Goal: Obtain resource: Download file/media

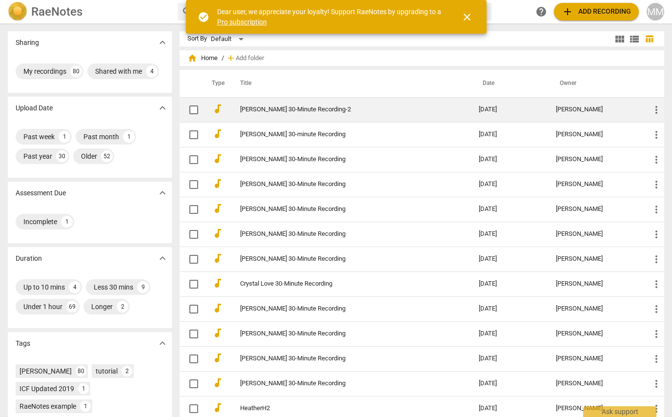
click at [284, 109] on link "[PERSON_NAME] 30-Minute Recording-2" at bounding box center [341, 109] width 203 height 7
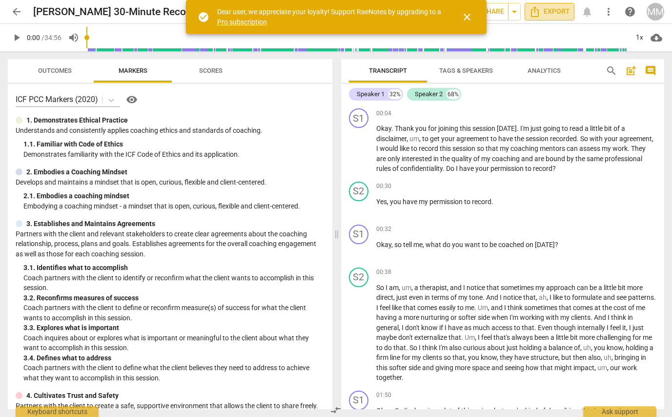
click at [532, 13] on icon "Export" at bounding box center [535, 11] width 8 height 11
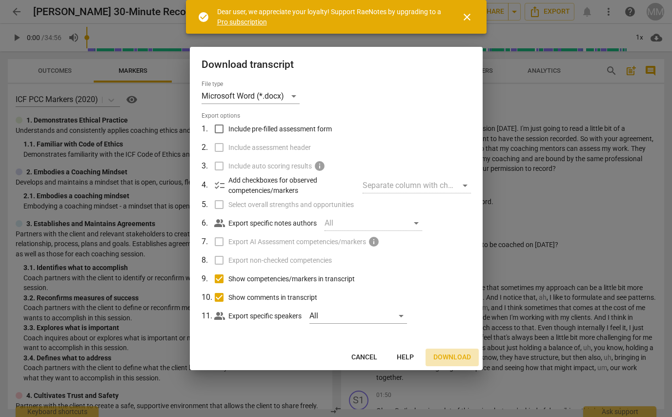
click at [449, 354] on span "Download" at bounding box center [453, 358] width 38 height 10
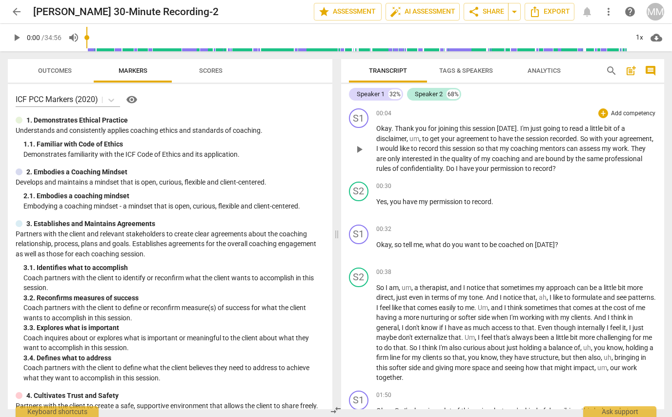
click at [550, 12] on button "Export" at bounding box center [550, 12] width 50 height 18
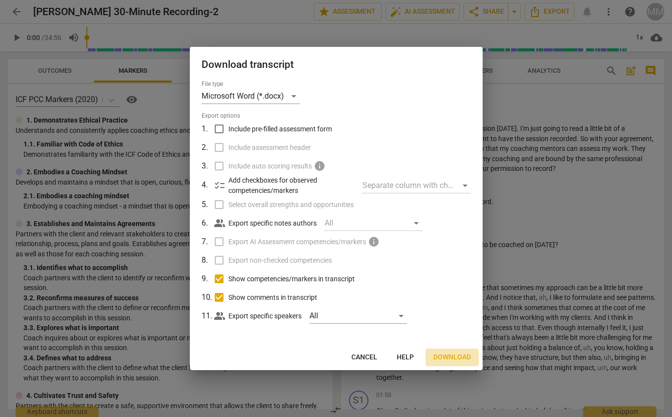
click at [451, 355] on span "Download" at bounding box center [453, 358] width 38 height 10
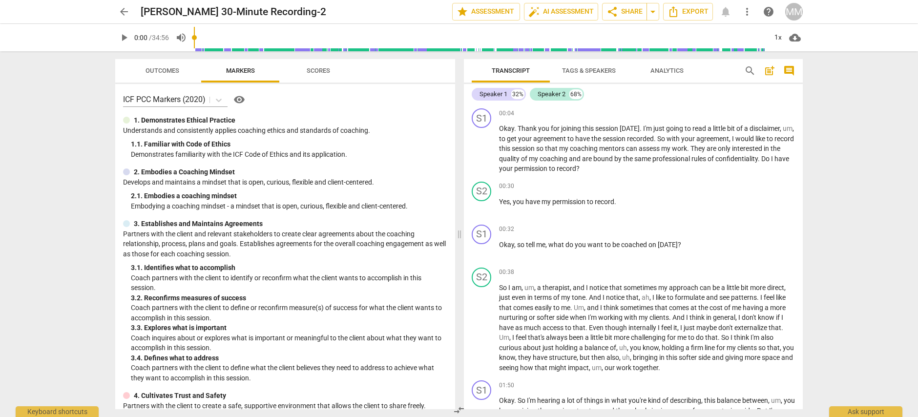
click at [577, 69] on span "Tags & Speakers" at bounding box center [589, 70] width 54 height 7
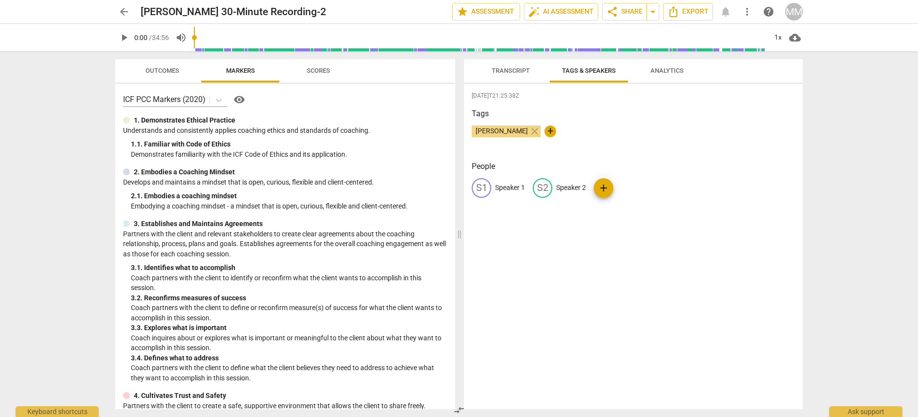
click at [507, 186] on p "Speaker 1" at bounding box center [510, 188] width 30 height 10
type input "Coach"
click at [629, 187] on p "Speaker 2" at bounding box center [635, 188] width 30 height 10
type input "Client"
click at [672, 185] on div "CO Coach edit Client delete add" at bounding box center [633, 191] width 323 height 27
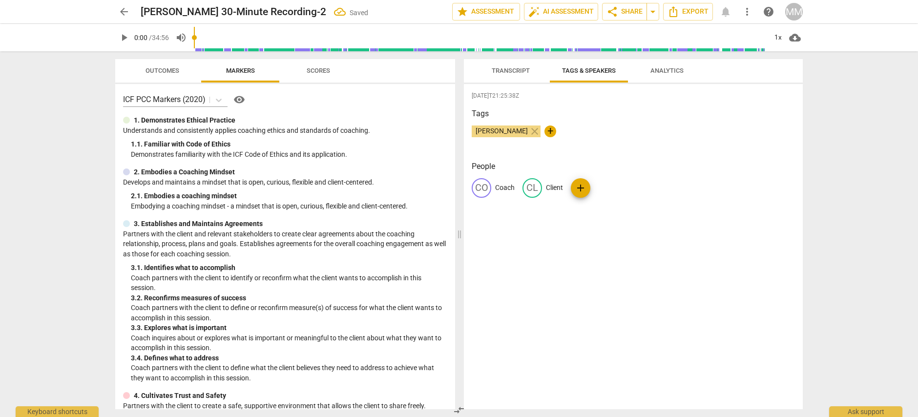
click at [506, 69] on span "Transcript" at bounding box center [511, 70] width 38 height 7
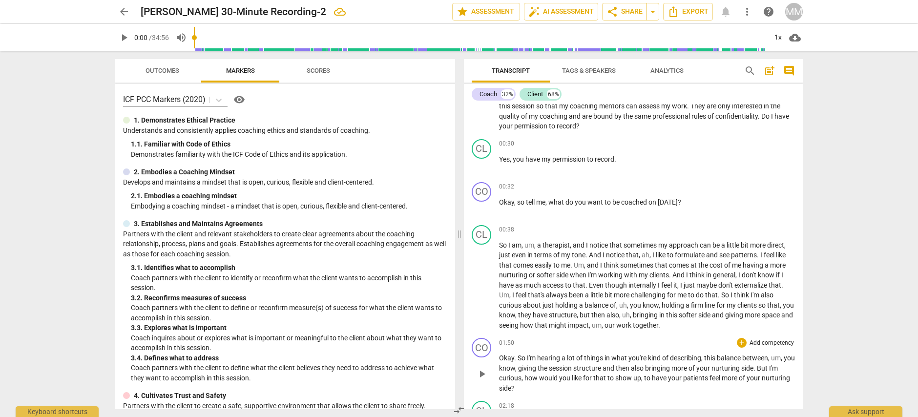
scroll to position [44, 0]
click at [672, 184] on div "+" at bounding box center [742, 186] width 10 height 10
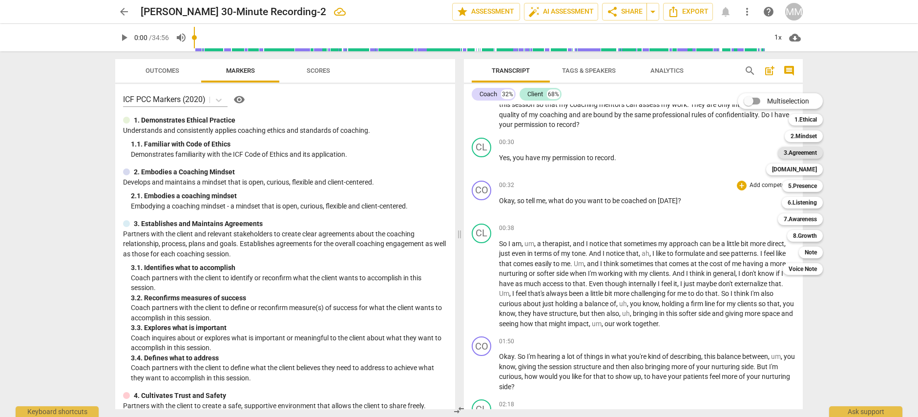
click at [672, 151] on b "3.Agreement" at bounding box center [800, 153] width 33 height 12
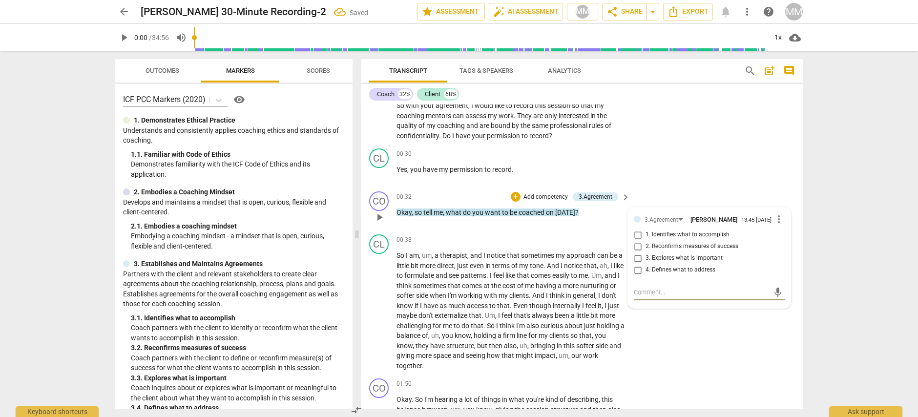
click at [637, 235] on input "1. Identifies what to accomplish" at bounding box center [638, 235] width 16 height 12
checkbox input "true"
click at [672, 154] on div "CL play_arrow pause 00:30 + Add competency keyboard_arrow_right Yes , you have …" at bounding box center [581, 166] width 441 height 43
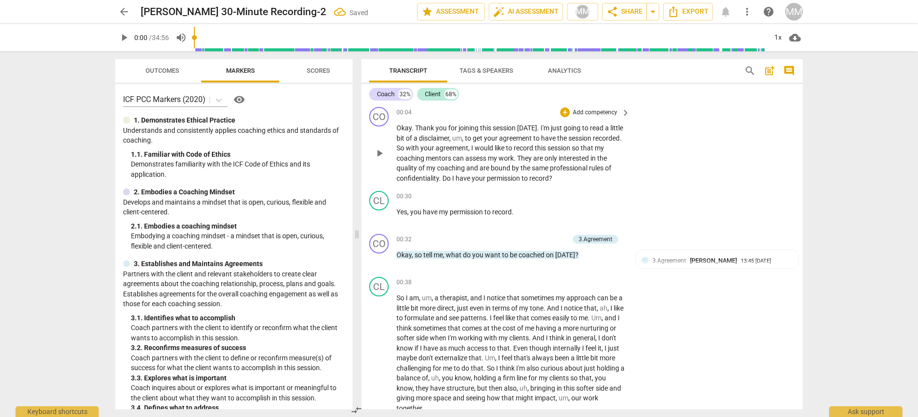
scroll to position [0, 0]
click at [564, 112] on div "+" at bounding box center [565, 114] width 10 height 10
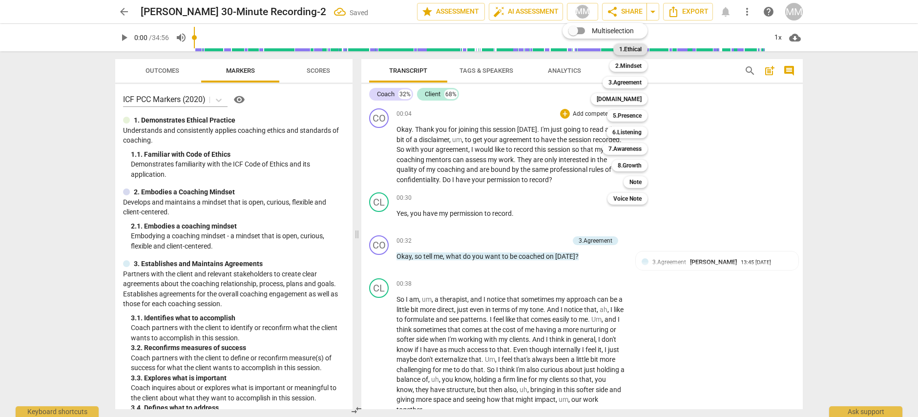
click at [633, 49] on b "1.Ethical" at bounding box center [630, 49] width 22 height 12
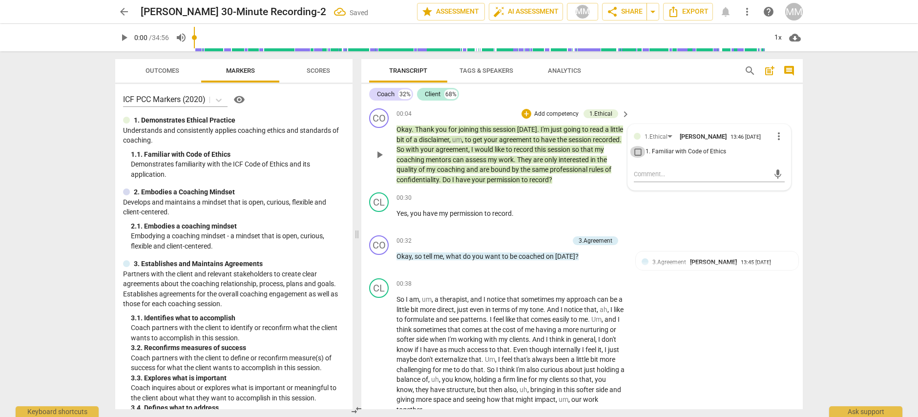
click at [636, 151] on input "1. Familiar with Code of Ethics" at bounding box center [638, 152] width 16 height 12
checkbox input "true"
click at [672, 208] on div "CL play_arrow pause 00:30 + Add competency keyboard_arrow_right Yes , you have …" at bounding box center [581, 209] width 441 height 43
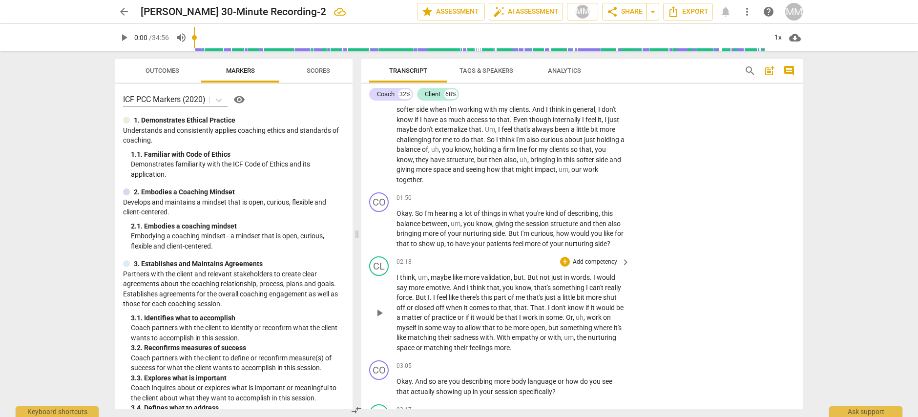
scroll to position [229, 0]
click at [378, 224] on span "play_arrow" at bounding box center [380, 230] width 12 height 12
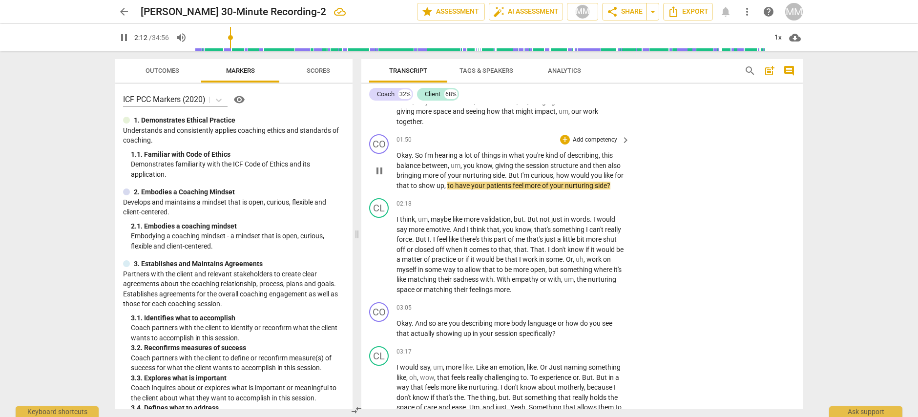
scroll to position [289, 0]
click at [379, 165] on span "pause" at bounding box center [380, 171] width 12 height 12
type input "133"
click at [564, 135] on div "+" at bounding box center [565, 139] width 10 height 10
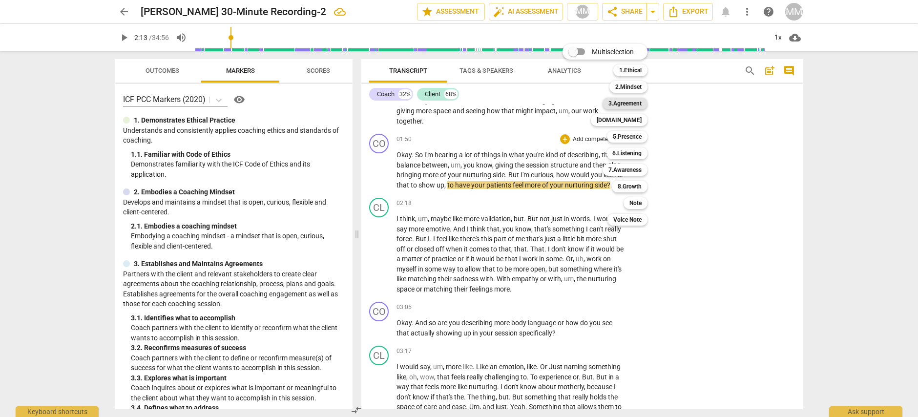
click at [631, 102] on b "3.Agreement" at bounding box center [624, 104] width 33 height 12
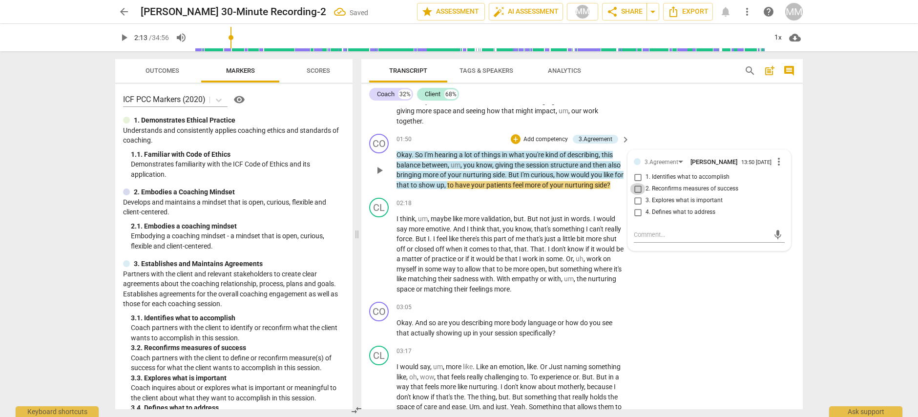
click at [637, 187] on input "2. Reconfirms measures of success" at bounding box center [638, 189] width 16 height 12
checkbox input "true"
click at [656, 131] on div "CO play_arrow pause 01:50 + Add competency 3.Agreement keyboard_arrow_right Oka…" at bounding box center [581, 162] width 441 height 64
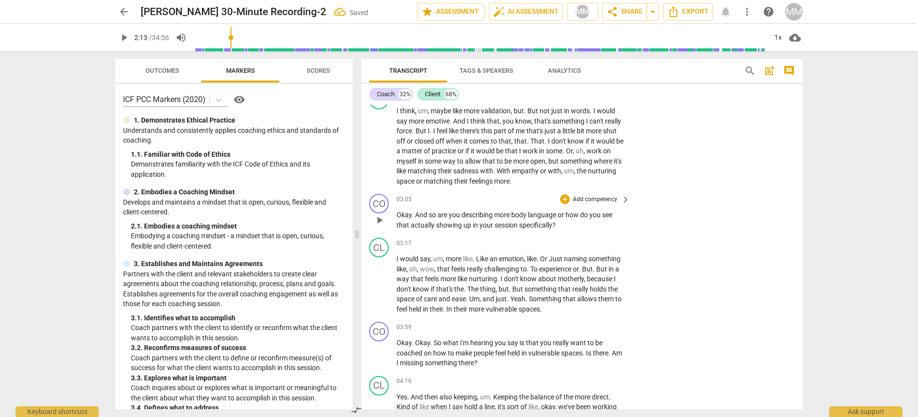
scroll to position [395, 0]
click at [375, 215] on span "play_arrow" at bounding box center [380, 221] width 12 height 12
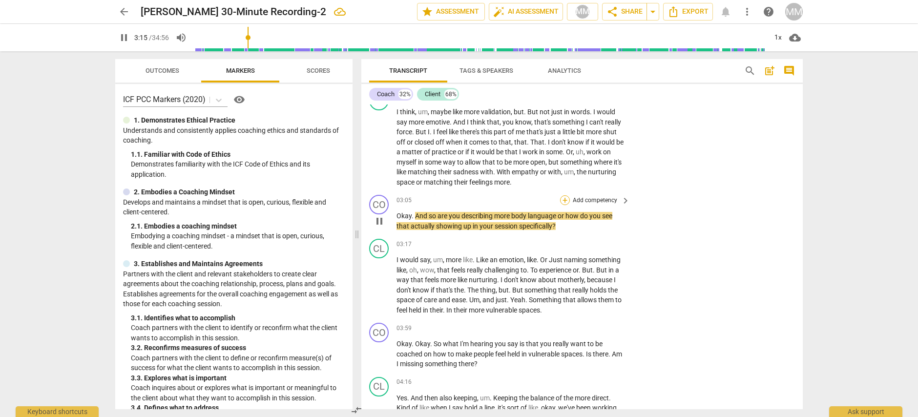
click at [564, 195] on div "+" at bounding box center [565, 200] width 10 height 10
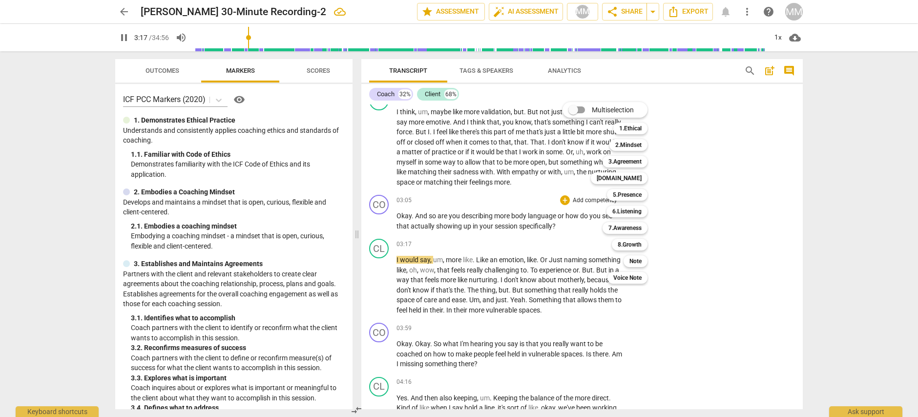
click at [390, 226] on div at bounding box center [459, 208] width 918 height 417
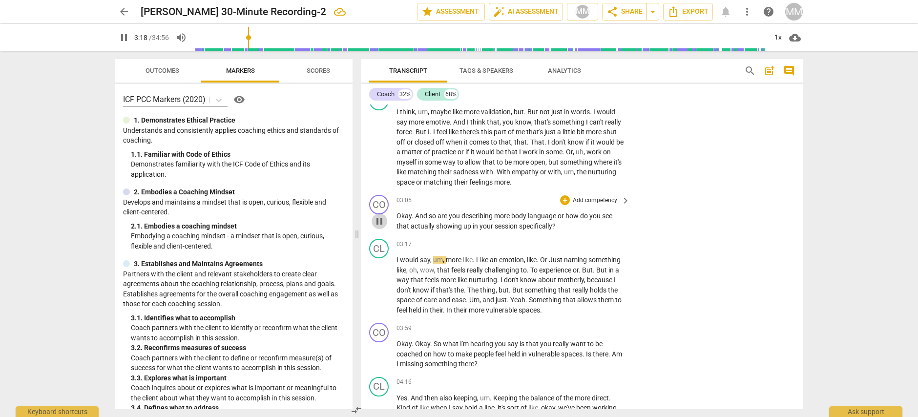
click at [380, 215] on span "pause" at bounding box center [380, 221] width 12 height 12
click at [379, 281] on span "play_arrow" at bounding box center [380, 285] width 12 height 12
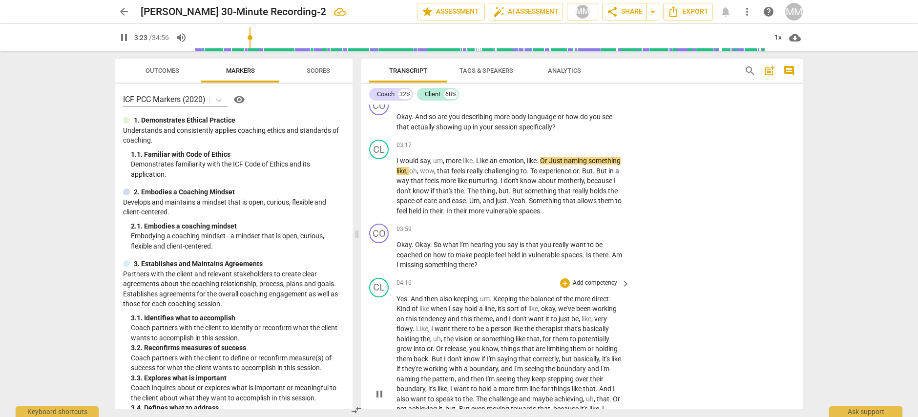
scroll to position [494, 0]
click at [560, 229] on div "+" at bounding box center [565, 230] width 10 height 10
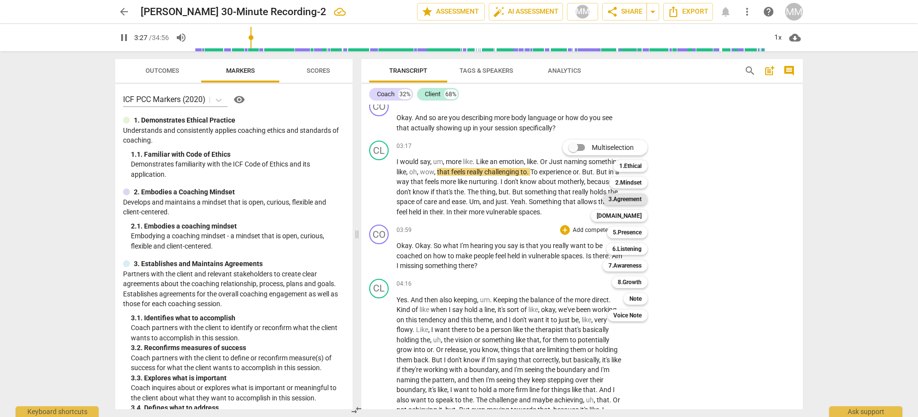
click at [629, 196] on b "3.Agreement" at bounding box center [624, 199] width 33 height 12
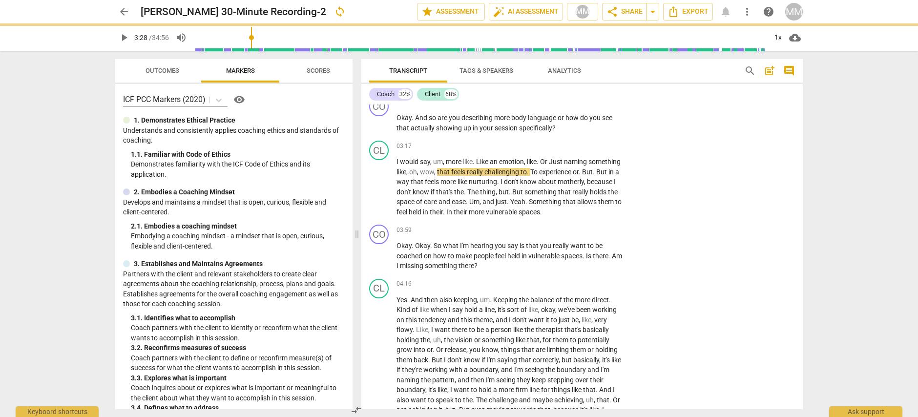
type input "208"
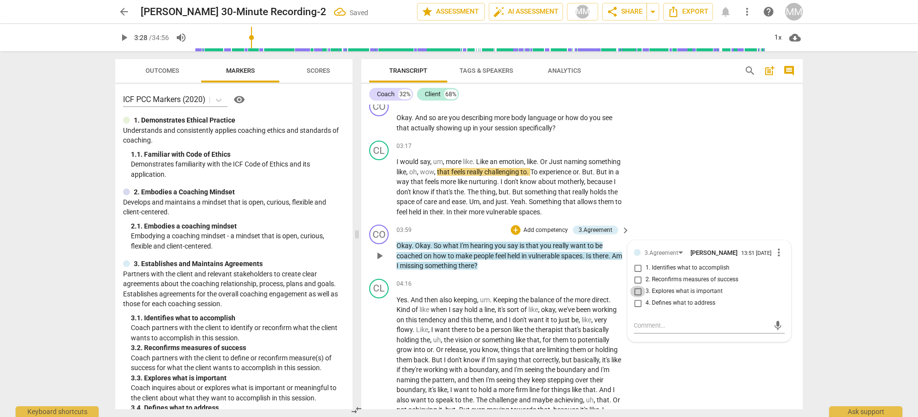
click at [635, 294] on input "3. Explores what is important" at bounding box center [638, 292] width 16 height 12
checkbox input "true"
click at [664, 207] on div "CL play_arrow pause 03:17 + Add competency keyboard_arrow_right I would say , u…" at bounding box center [581, 179] width 441 height 84
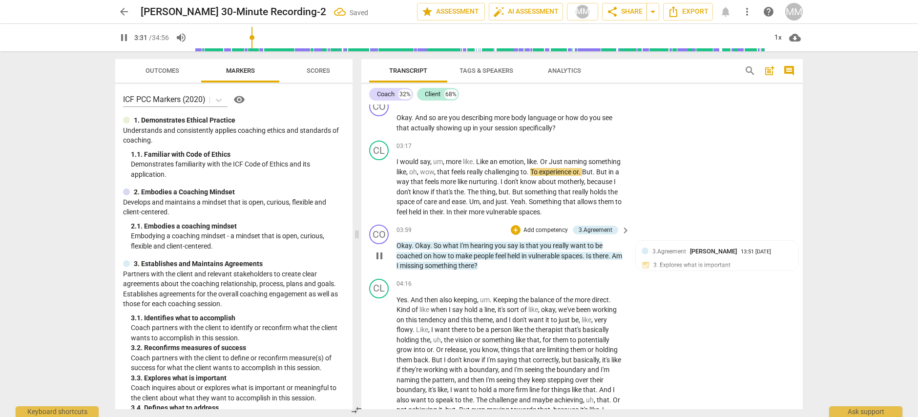
click at [378, 255] on span "pause" at bounding box center [380, 256] width 12 height 12
click at [378, 255] on span "play_arrow" at bounding box center [380, 256] width 12 height 12
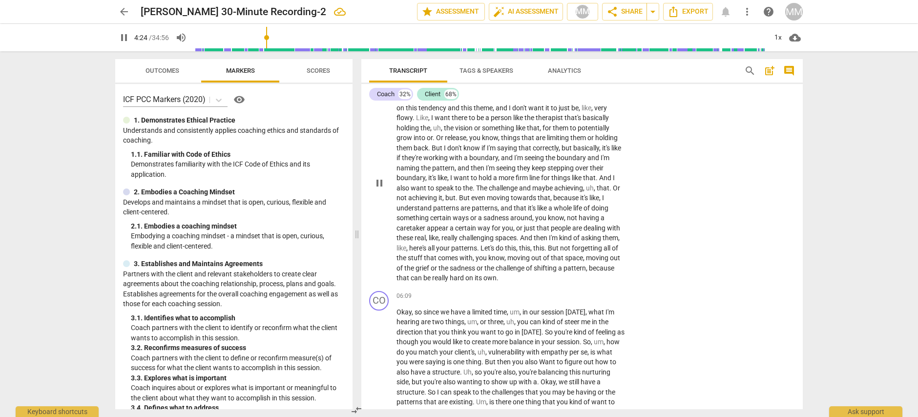
scroll to position [704, 0]
click at [378, 179] on span "pause" at bounding box center [380, 185] width 12 height 12
click at [380, 358] on span "play_arrow" at bounding box center [380, 364] width 12 height 12
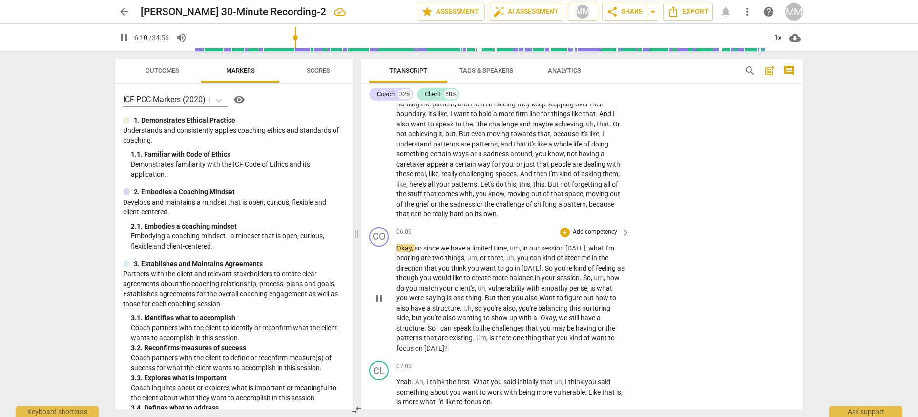
scroll to position [779, 0]
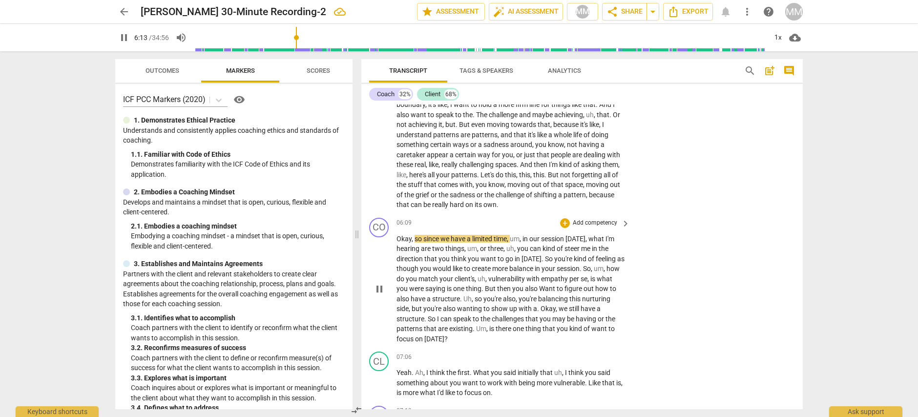
click at [377, 283] on span "pause" at bounding box center [380, 289] width 12 height 12
click at [378, 283] on span "play_arrow" at bounding box center [380, 289] width 12 height 12
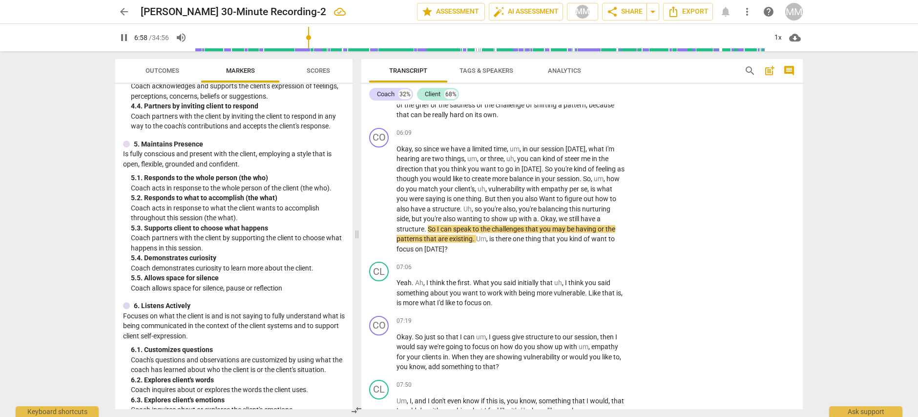
scroll to position [474, 0]
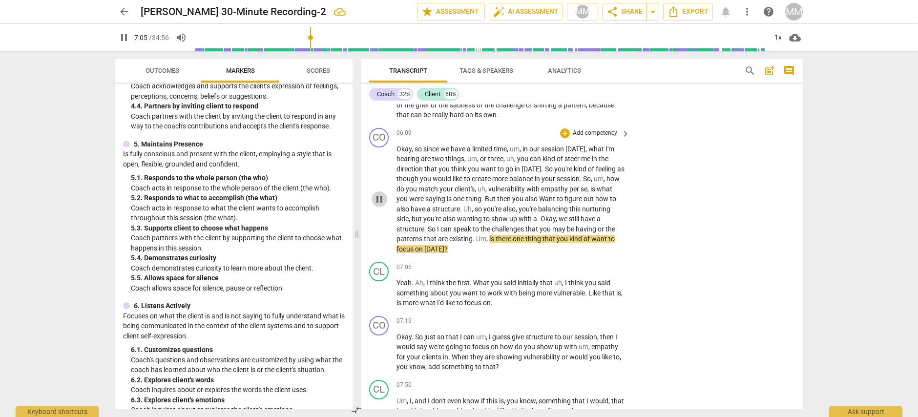
click at [379, 193] on span "pause" at bounding box center [380, 199] width 12 height 12
click at [379, 287] on span "play_arrow" at bounding box center [380, 293] width 12 height 12
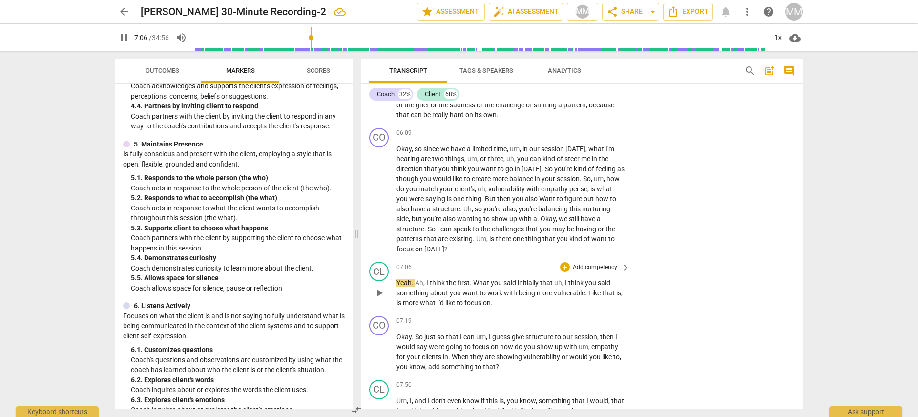
click at [0, 0] on span "pause" at bounding box center [0, 0] width 0 height 0
click at [380, 346] on span "play_arrow" at bounding box center [380, 352] width 12 height 12
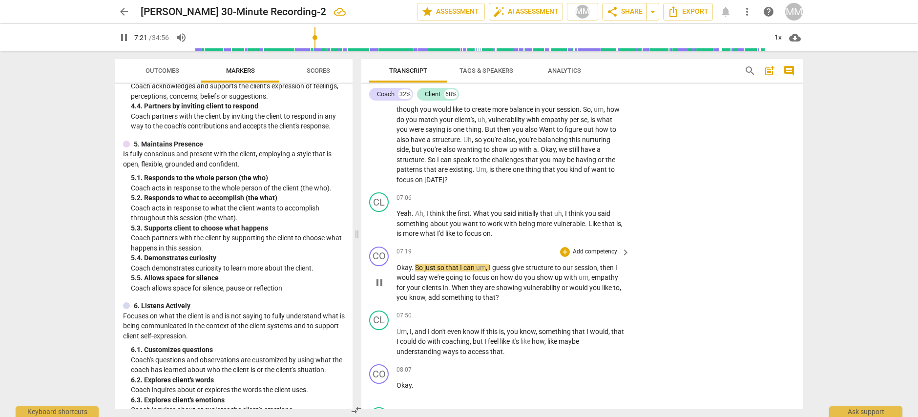
scroll to position [936, 0]
click at [382, 279] on span "pause" at bounding box center [380, 285] width 12 height 12
click at [382, 279] on span "play_arrow" at bounding box center [380, 285] width 12 height 12
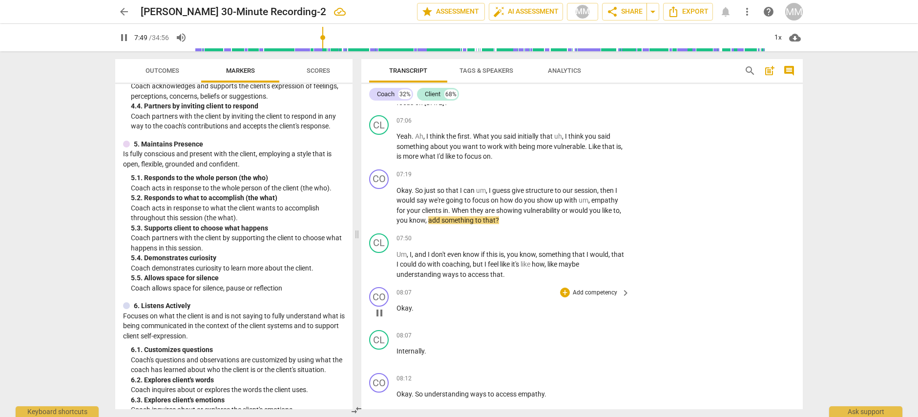
scroll to position [1015, 0]
click at [379, 259] on span "pause" at bounding box center [380, 265] width 12 height 12
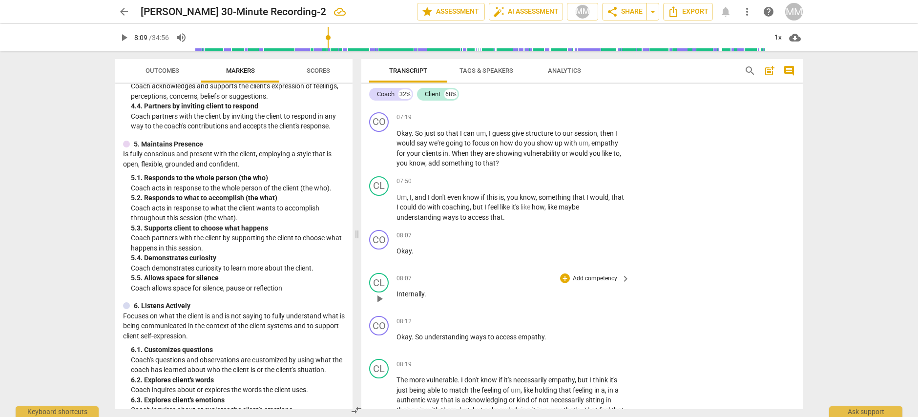
scroll to position [1072, 0]
click at [377, 336] on span "play_arrow" at bounding box center [380, 342] width 12 height 12
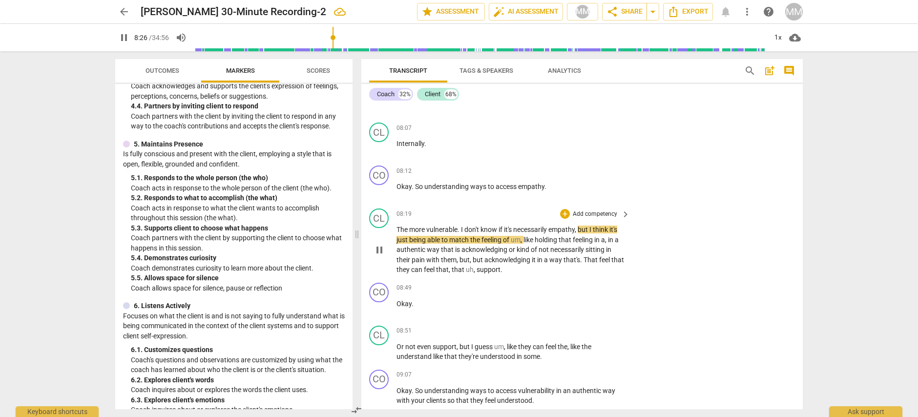
scroll to position [1225, 0]
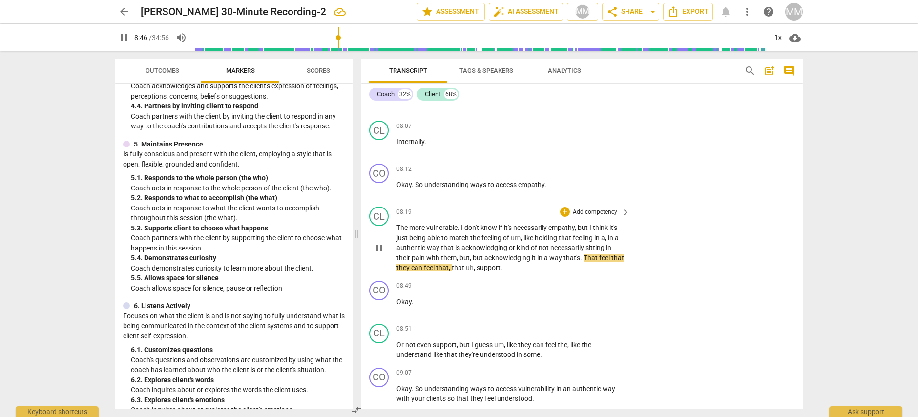
click at [376, 242] on span "pause" at bounding box center [380, 248] width 12 height 12
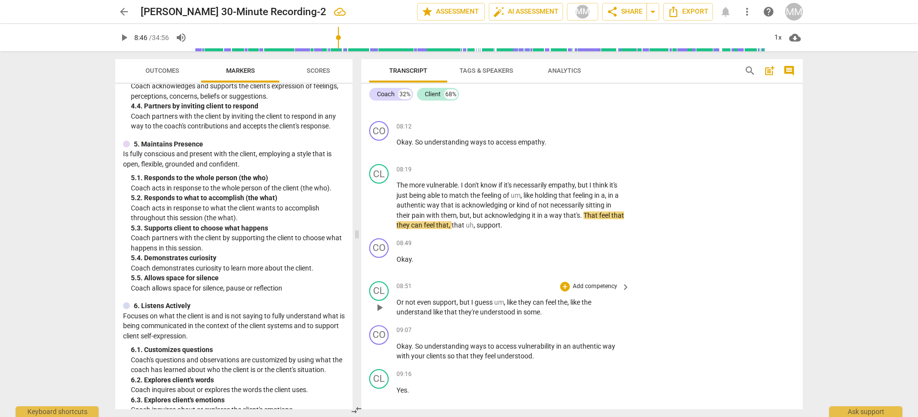
scroll to position [1266, 0]
click at [375, 347] on span "play_arrow" at bounding box center [380, 353] width 12 height 12
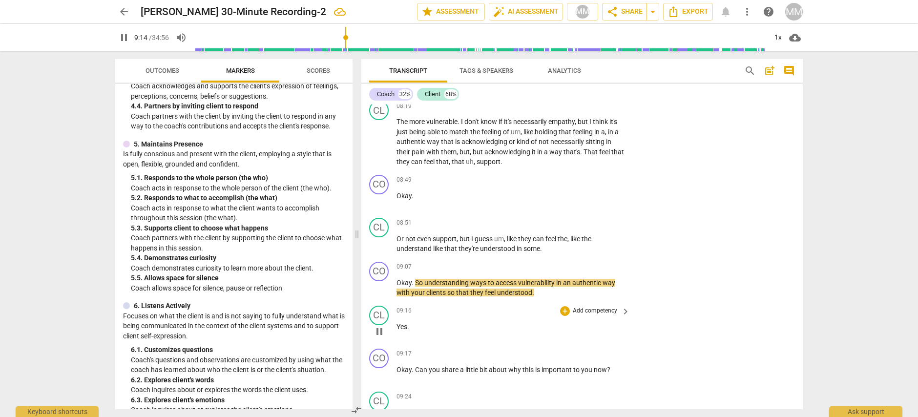
scroll to position [1330, 0]
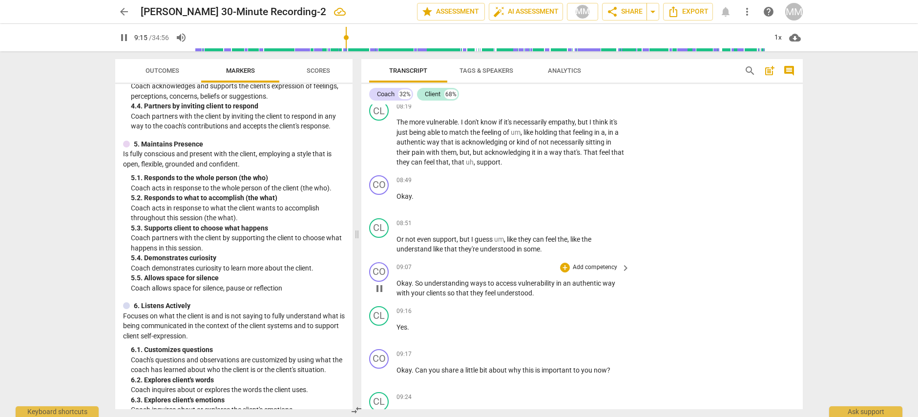
click at [377, 283] on span "pause" at bounding box center [380, 289] width 12 height 12
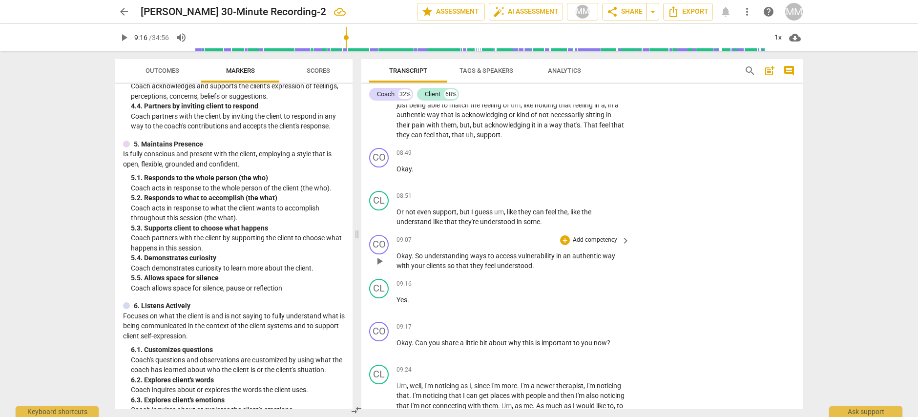
scroll to position [1358, 0]
click at [378, 341] on span "play_arrow" at bounding box center [380, 347] width 12 height 12
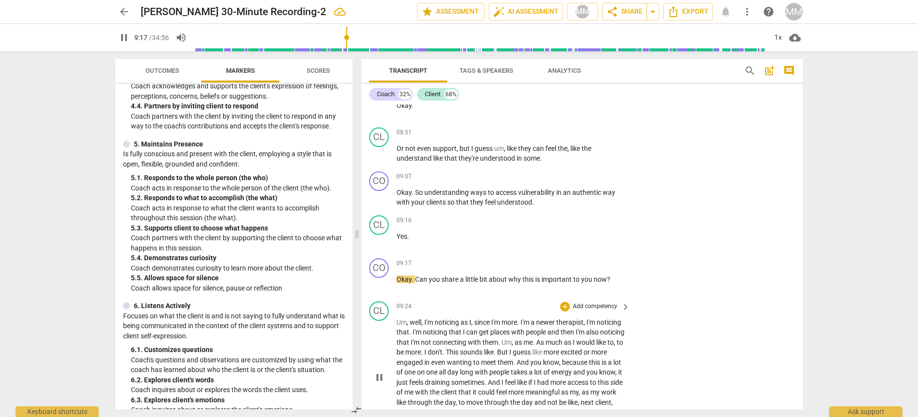
scroll to position [1424, 0]
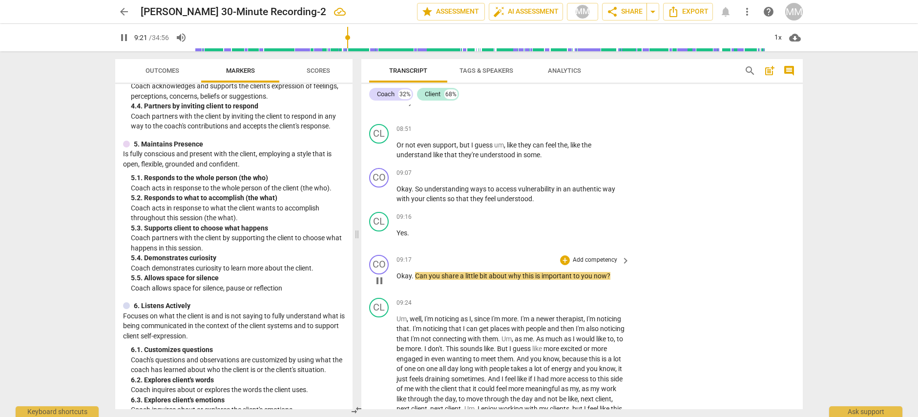
click at [379, 275] on span "pause" at bounding box center [380, 281] width 12 height 12
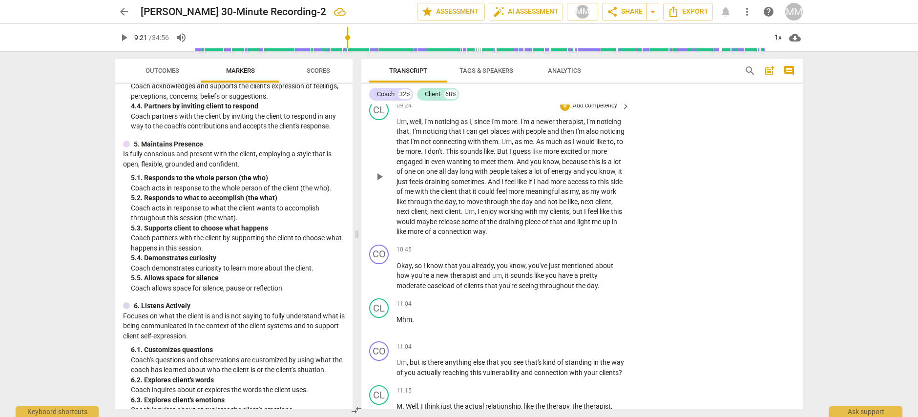
scroll to position [1622, 0]
click at [378, 270] on span "play_arrow" at bounding box center [380, 276] width 12 height 12
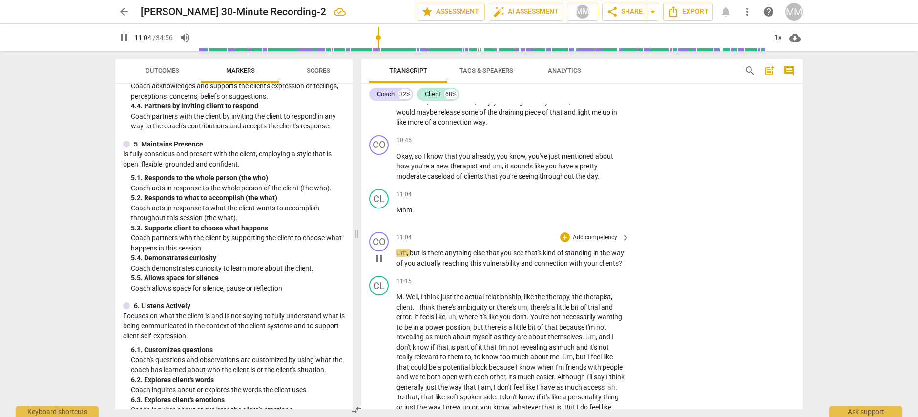
scroll to position [1734, 0]
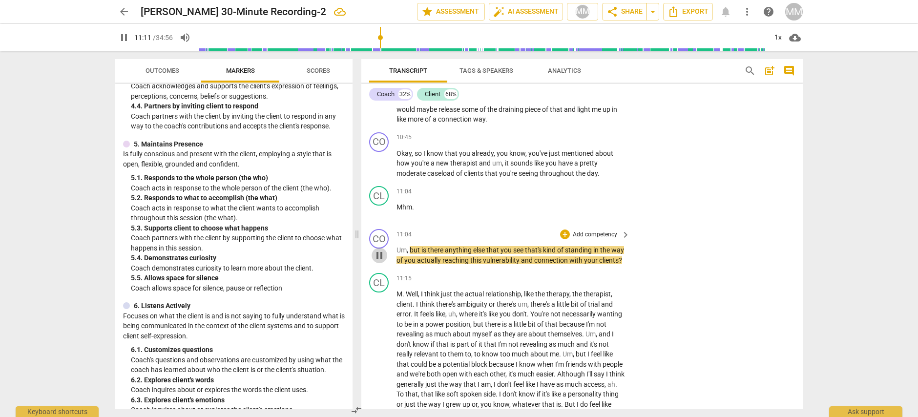
click at [379, 250] on span "pause" at bounding box center [380, 256] width 12 height 12
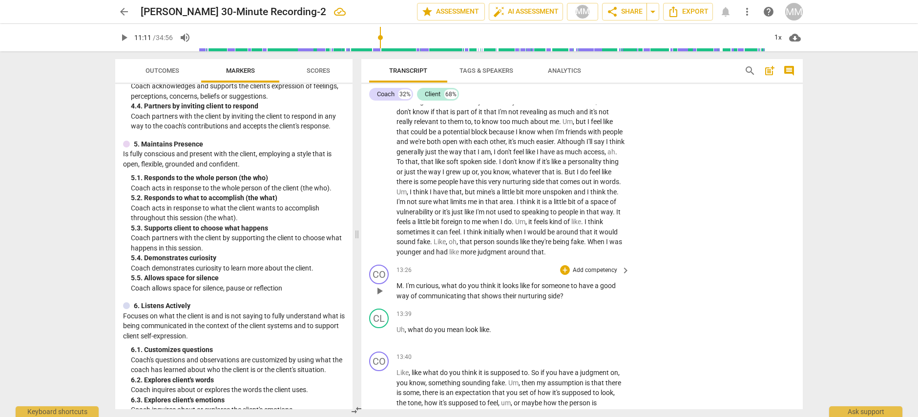
scroll to position [1968, 0]
click at [379, 286] on span "play_arrow" at bounding box center [380, 290] width 12 height 12
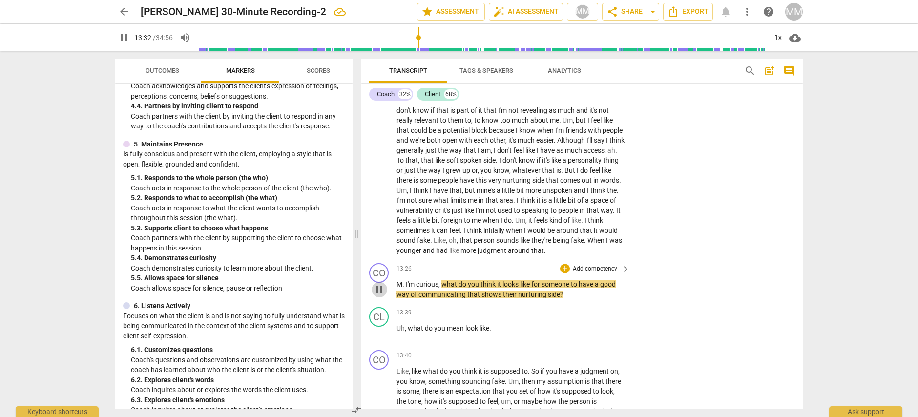
click at [380, 286] on span "pause" at bounding box center [380, 290] width 12 height 12
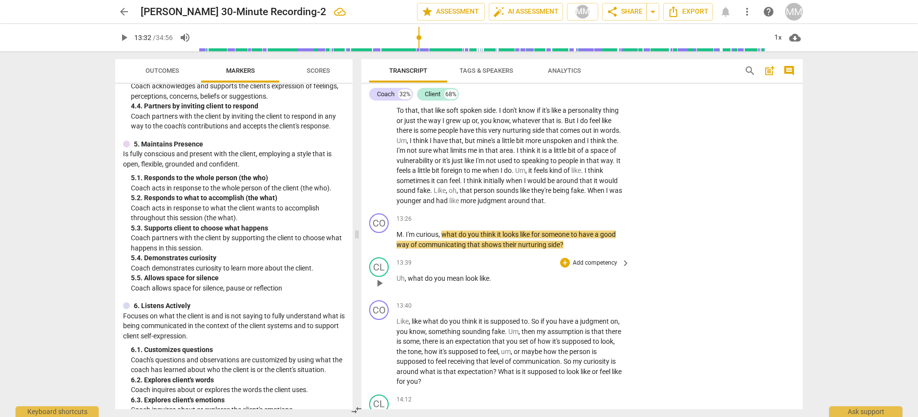
scroll to position [2033, 0]
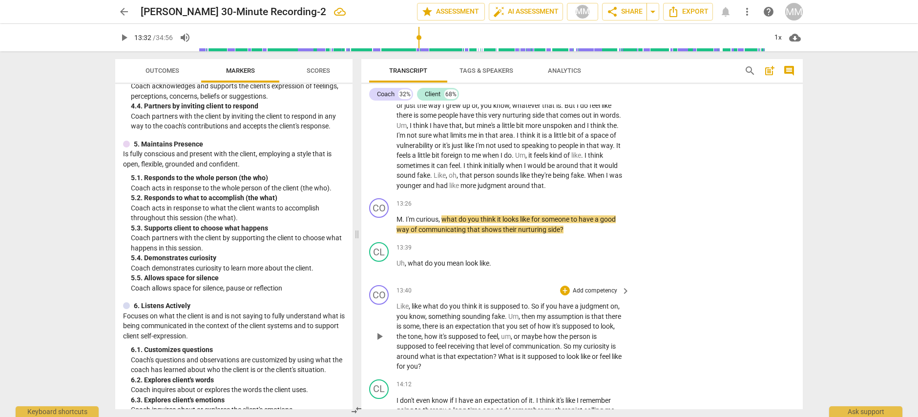
click at [377, 333] on span "play_arrow" at bounding box center [380, 337] width 12 height 12
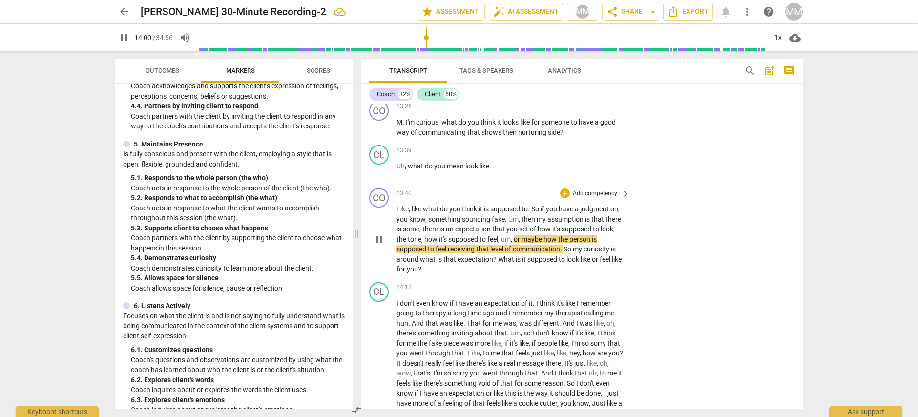
scroll to position [2133, 0]
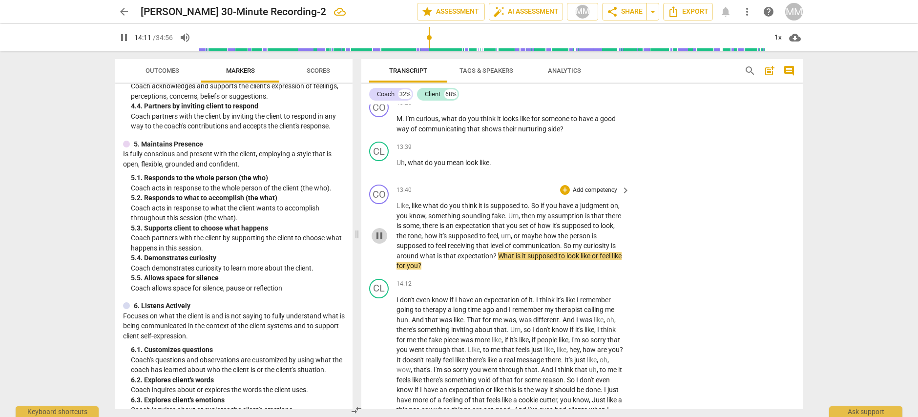
click at [379, 231] on span "pause" at bounding box center [380, 236] width 12 height 12
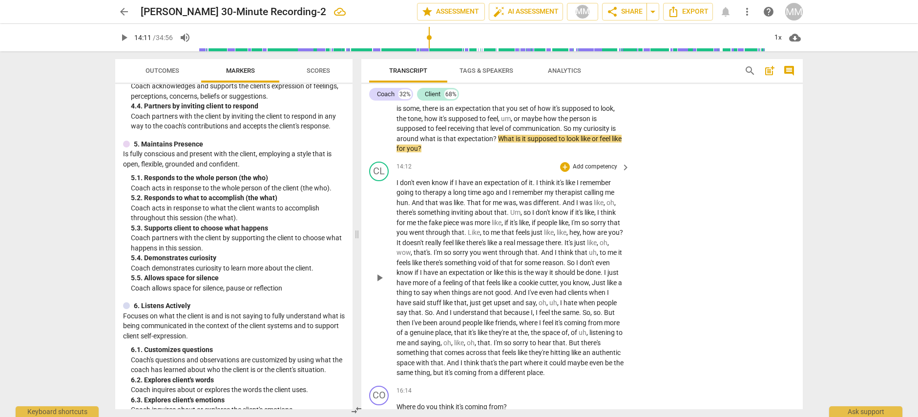
scroll to position [2250, 0]
click at [378, 272] on span "play_arrow" at bounding box center [380, 278] width 12 height 12
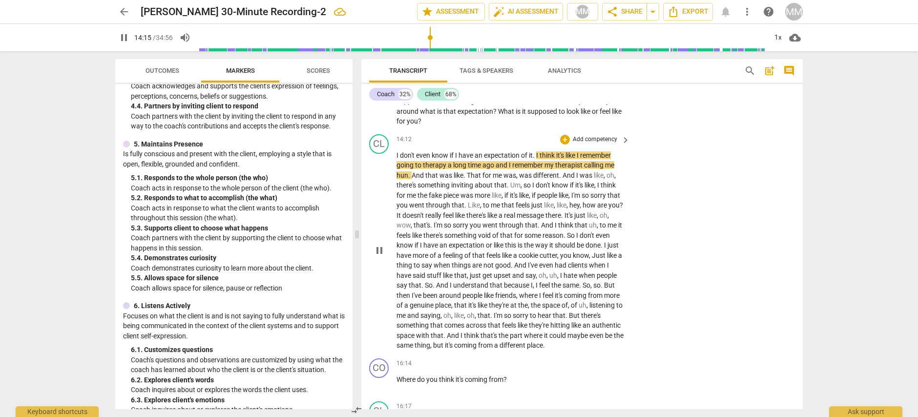
scroll to position [2277, 0]
click at [379, 245] on span "pause" at bounding box center [380, 251] width 12 height 12
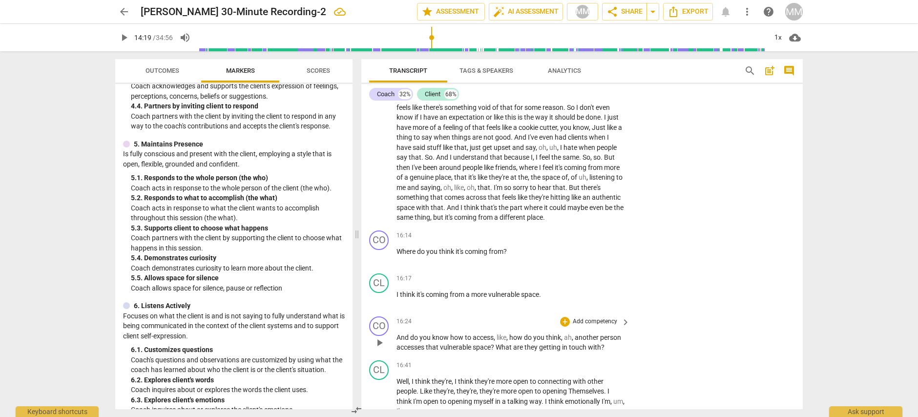
scroll to position [2414, 0]
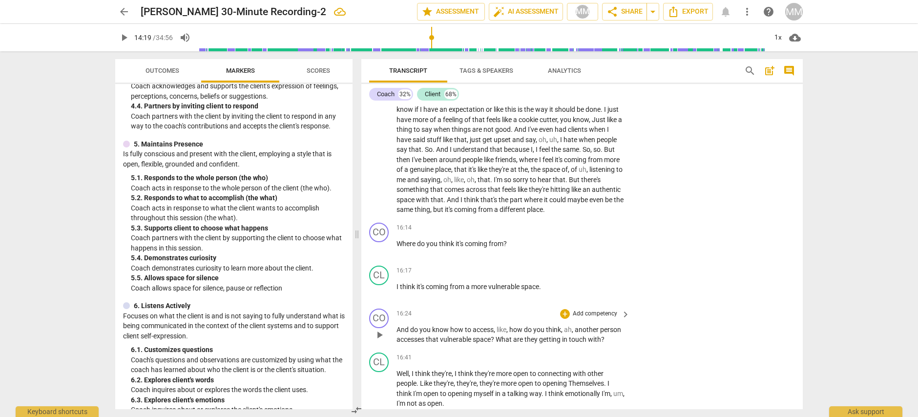
click at [377, 329] on span "play_arrow" at bounding box center [380, 335] width 12 height 12
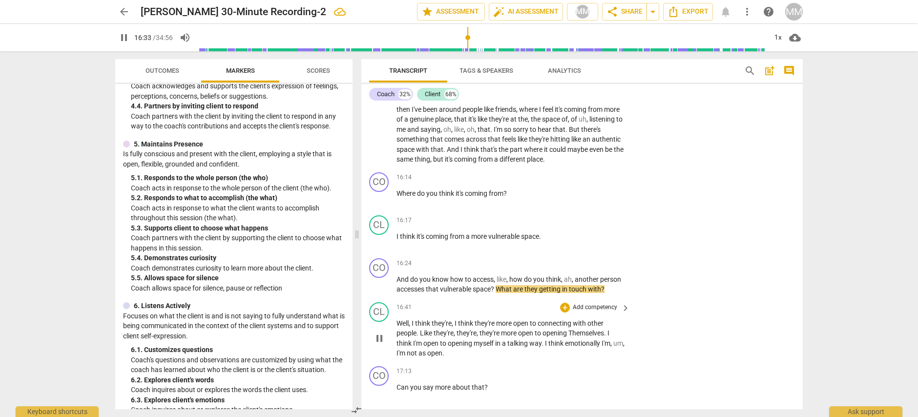
scroll to position [2466, 0]
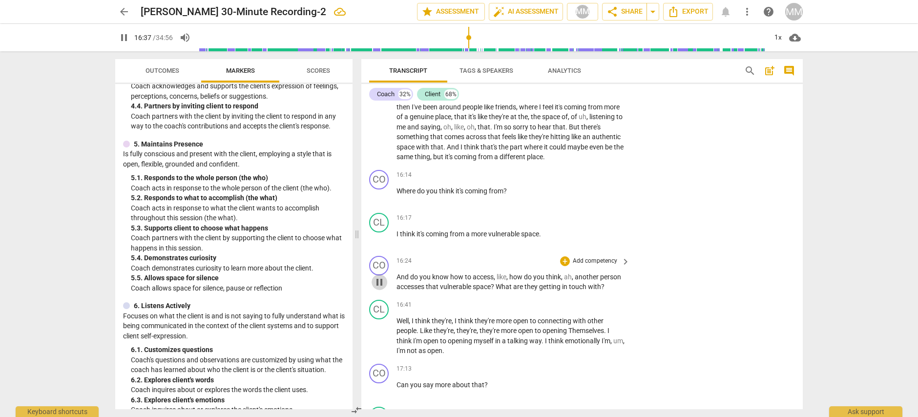
click at [378, 276] on span "pause" at bounding box center [380, 282] width 12 height 12
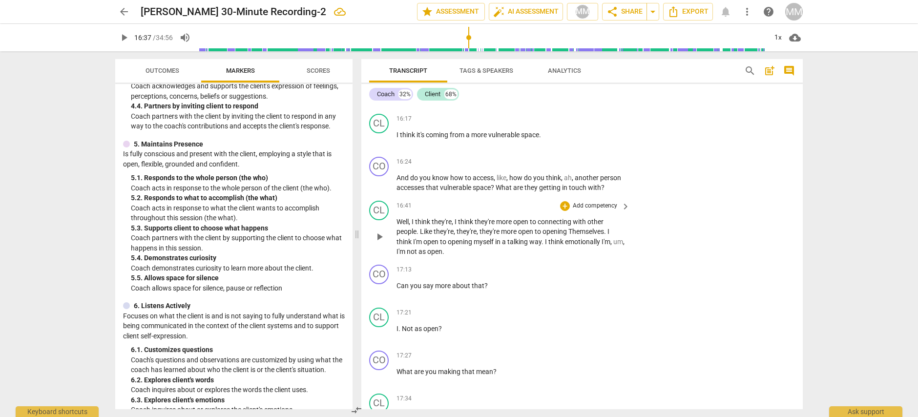
scroll to position [2571, 0]
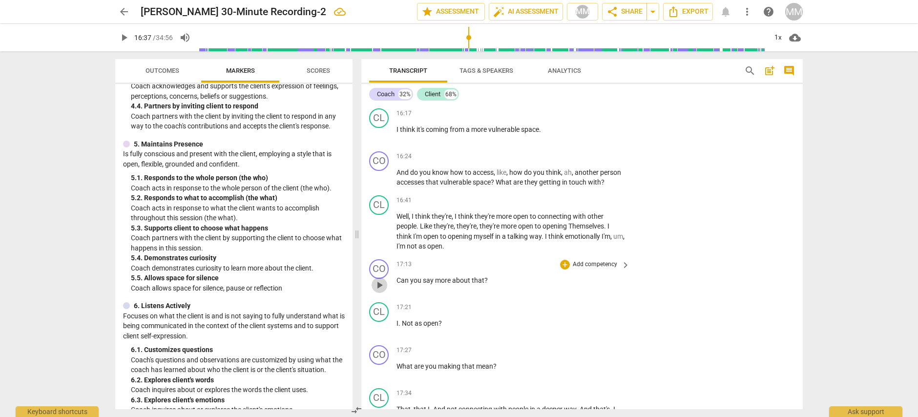
click at [378, 279] on span "play_arrow" at bounding box center [380, 285] width 12 height 12
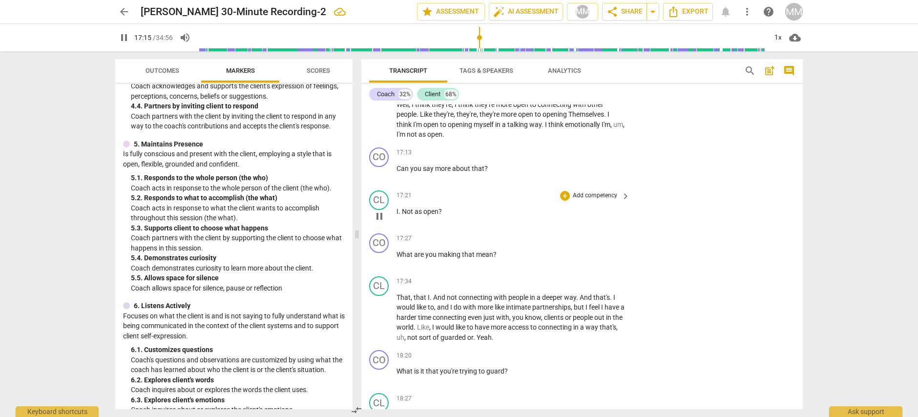
scroll to position [2684, 0]
click at [379, 311] on span "pause" at bounding box center [380, 317] width 12 height 12
click at [379, 311] on span "play_arrow" at bounding box center [380, 317] width 12 height 12
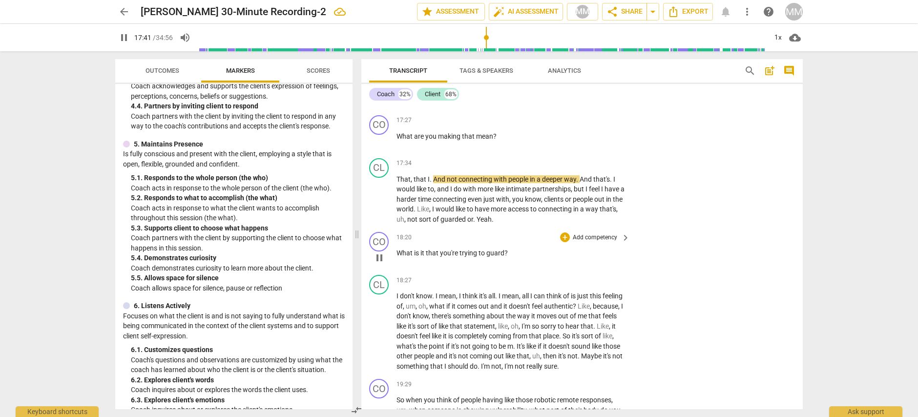
scroll to position [2800, 0]
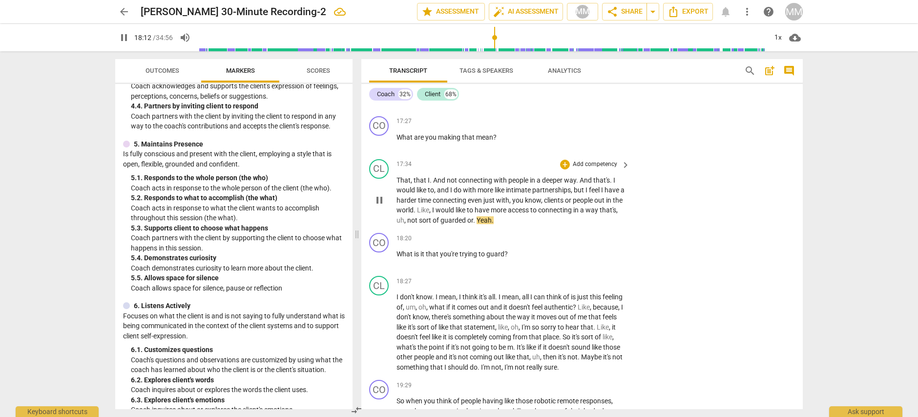
click at [382, 194] on span "pause" at bounding box center [380, 200] width 12 height 12
click at [377, 253] on span "play_arrow" at bounding box center [380, 259] width 12 height 12
click at [378, 253] on span "pause" at bounding box center [380, 259] width 12 height 12
click at [380, 327] on span "play_arrow" at bounding box center [380, 333] width 12 height 12
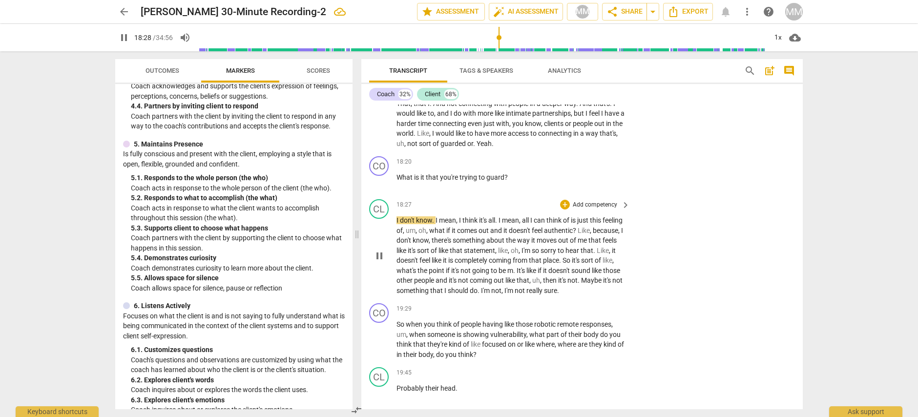
scroll to position [2877, 0]
click at [380, 249] on span "pause" at bounding box center [380, 255] width 12 height 12
click at [378, 249] on span "play_arrow" at bounding box center [380, 255] width 12 height 12
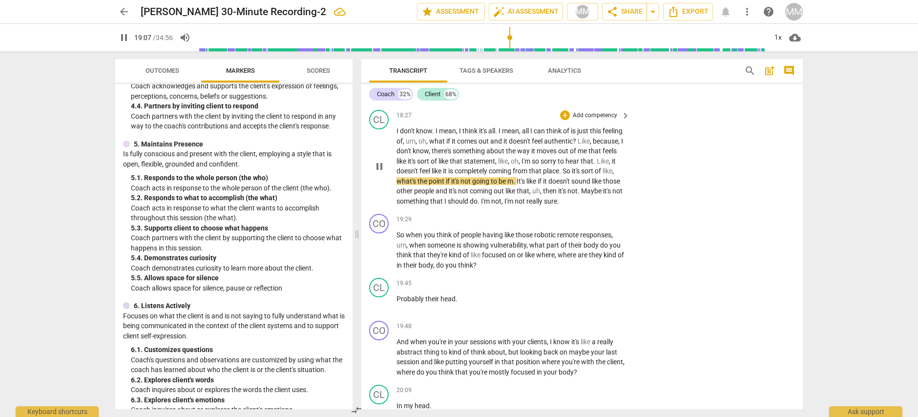
scroll to position [2971, 0]
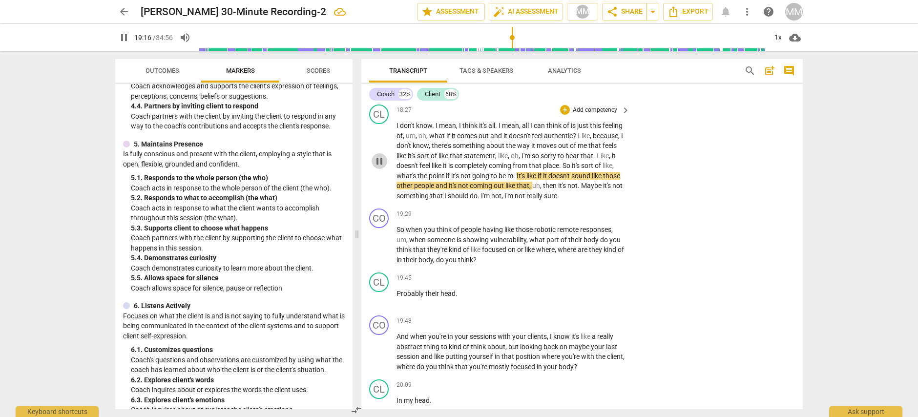
click at [380, 155] on span "pause" at bounding box center [380, 161] width 12 height 12
click at [378, 239] on span "play_arrow" at bounding box center [380, 245] width 12 height 12
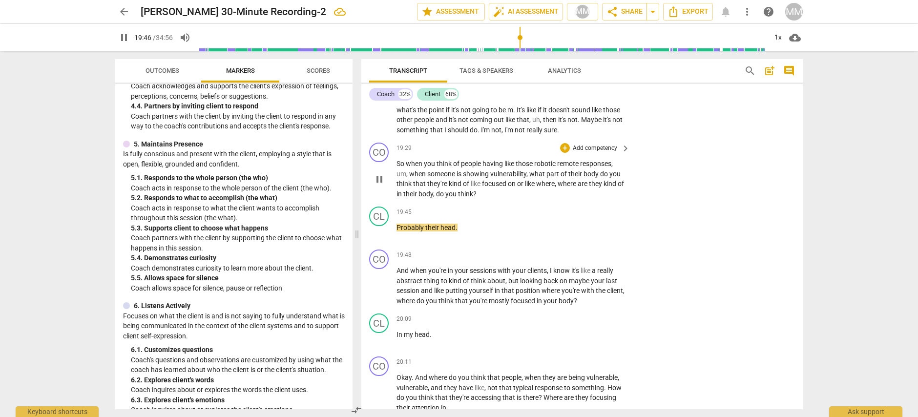
scroll to position [3052, 0]
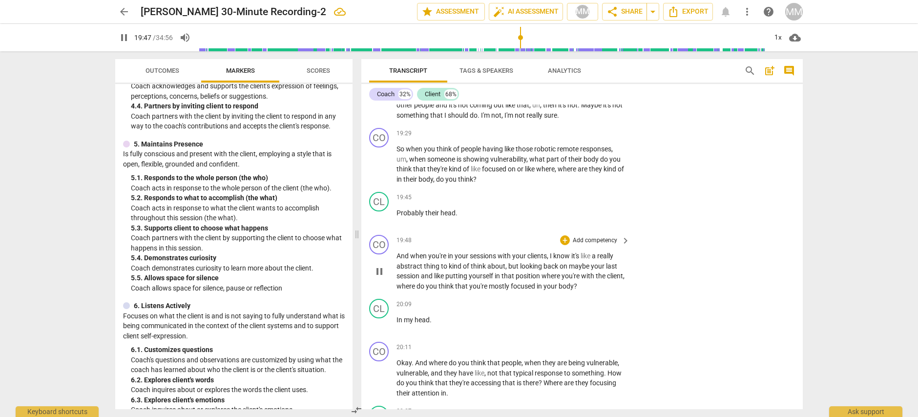
click at [376, 266] on span "pause" at bounding box center [380, 272] width 12 height 12
click at [376, 266] on span "play_arrow" at bounding box center [380, 272] width 12 height 12
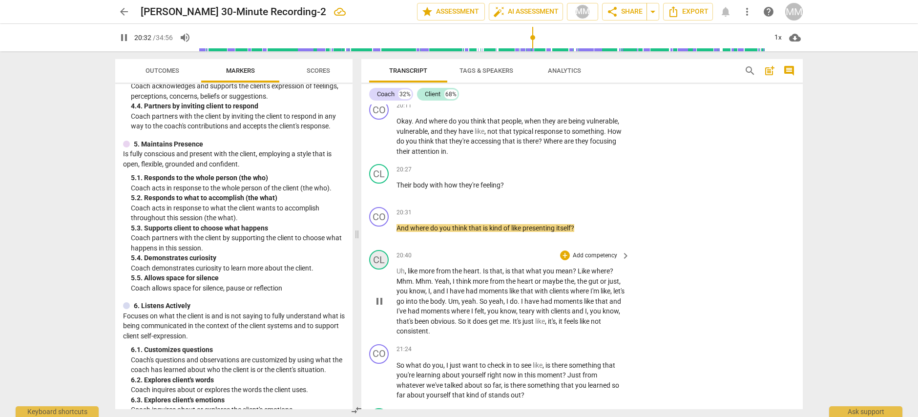
scroll to position [3294, 0]
click at [378, 295] on span "pause" at bounding box center [380, 301] width 12 height 12
click at [378, 295] on span "play_arrow" at bounding box center [380, 301] width 12 height 12
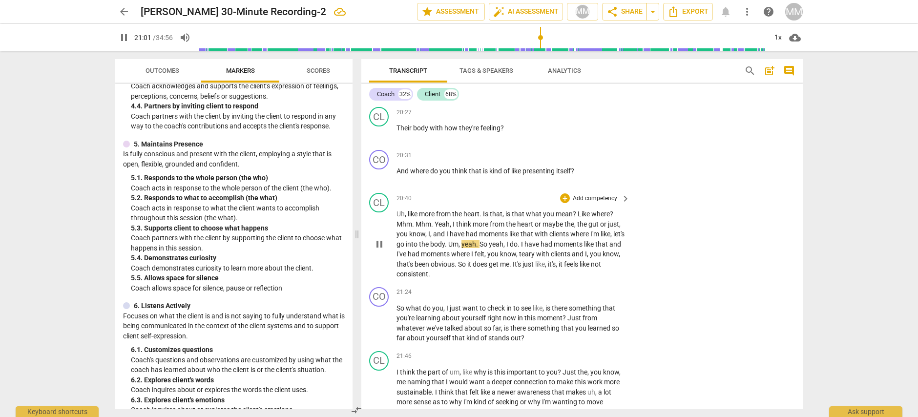
scroll to position [3352, 0]
click at [379, 236] on span "pause" at bounding box center [380, 242] width 12 height 12
click at [379, 236] on span "play_arrow" at bounding box center [380, 242] width 12 height 12
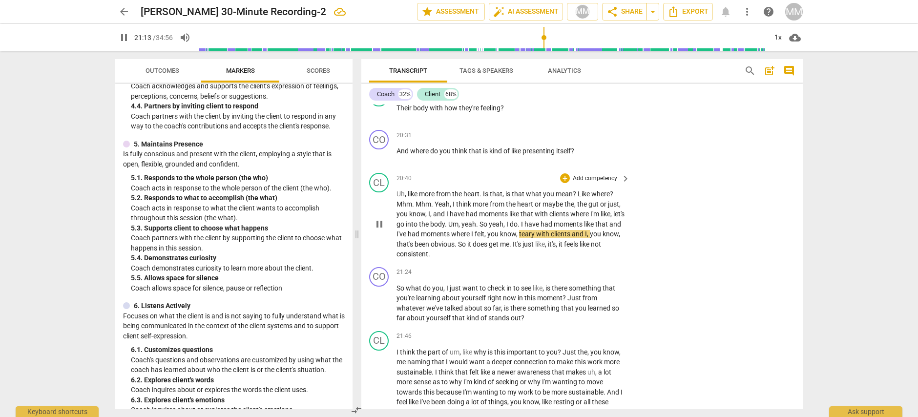
scroll to position [3376, 0]
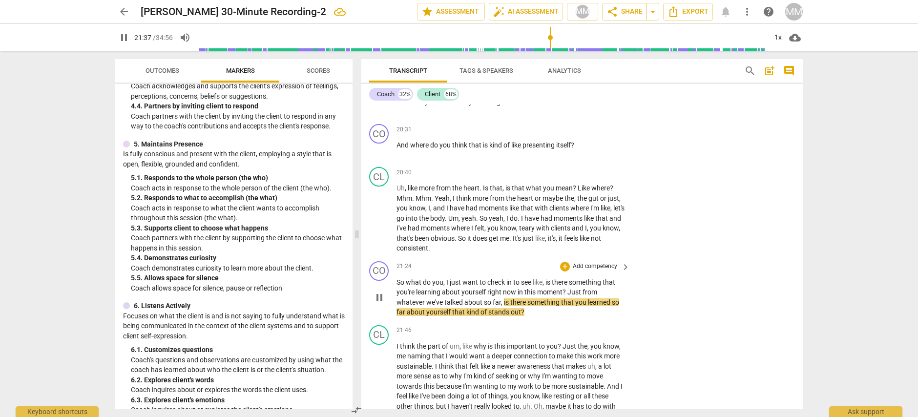
click at [379, 291] on span "pause" at bounding box center [380, 297] width 12 height 12
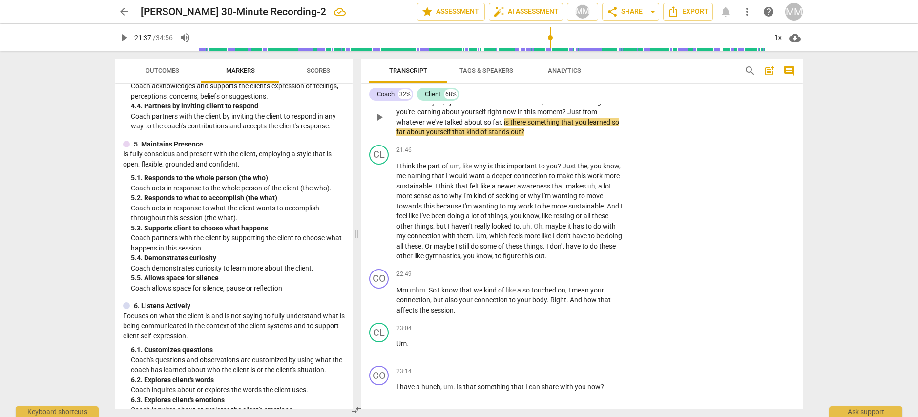
scroll to position [3551, 0]
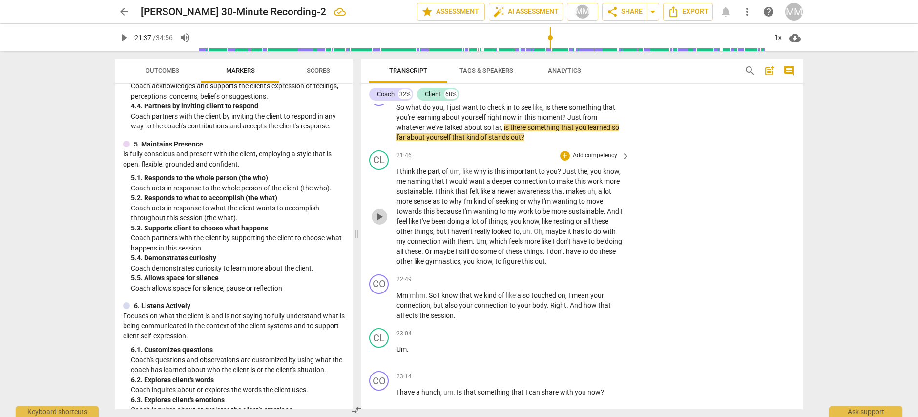
click at [378, 211] on span "play_arrow" at bounding box center [380, 217] width 12 height 12
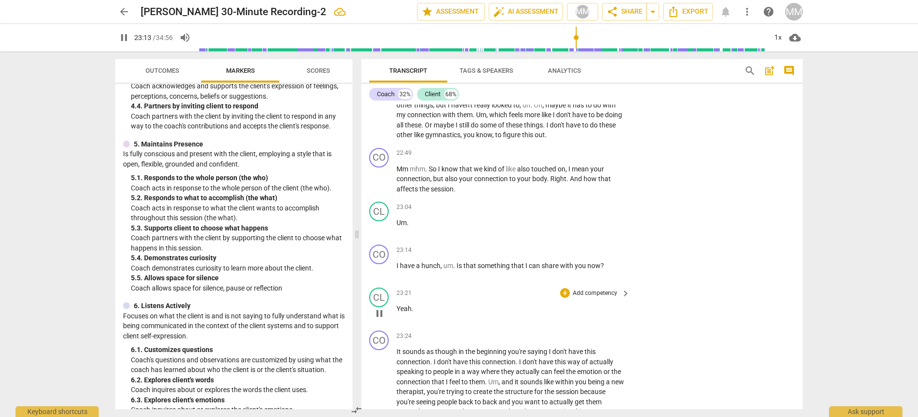
scroll to position [3677, 0]
click at [378, 265] on span "pause" at bounding box center [380, 271] width 12 height 12
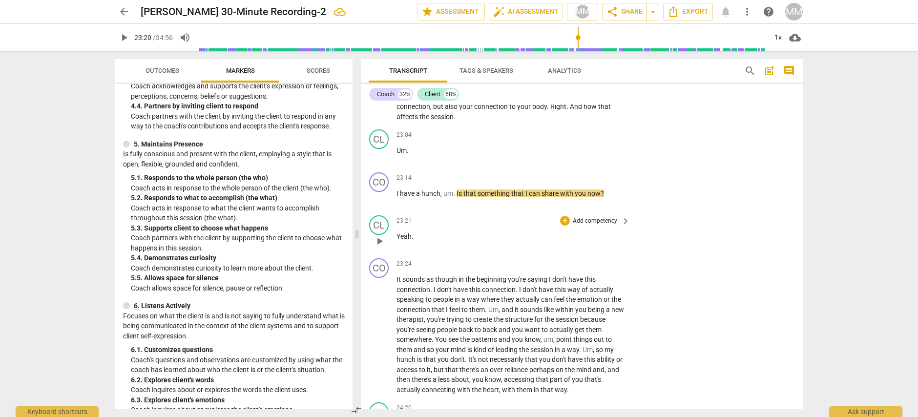
scroll to position [3754, 0]
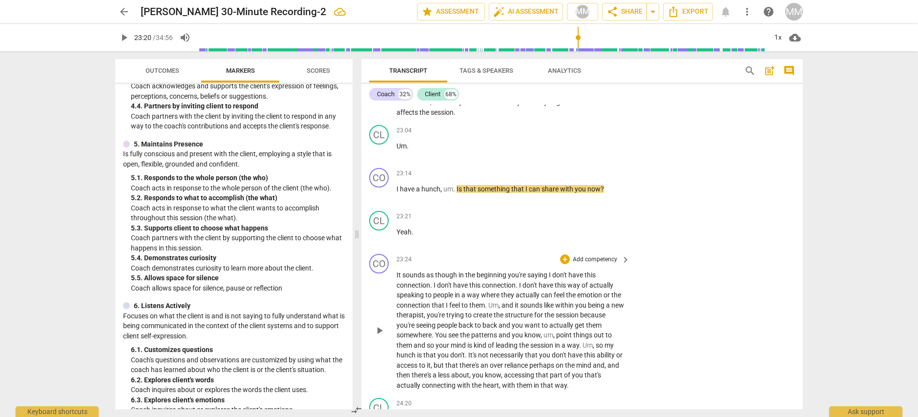
click at [380, 325] on span "play_arrow" at bounding box center [380, 331] width 12 height 12
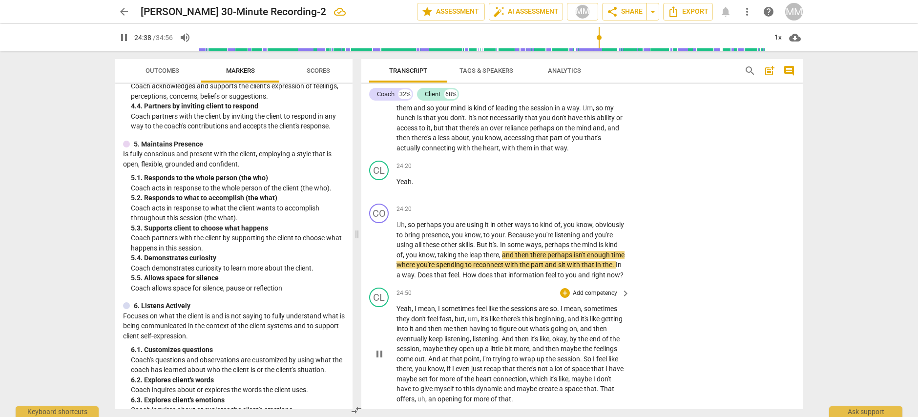
scroll to position [3991, 0]
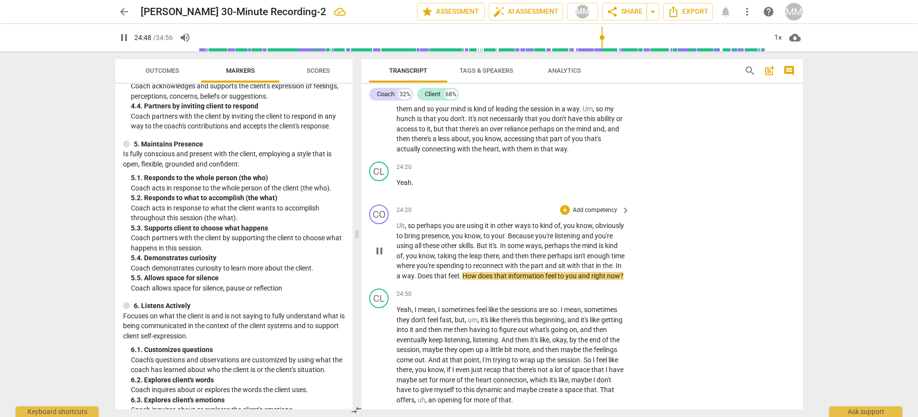
click at [380, 245] on span "pause" at bounding box center [380, 251] width 12 height 12
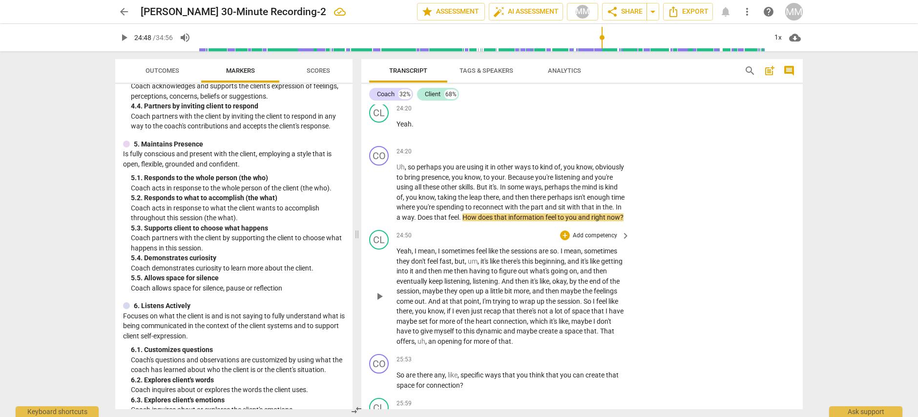
scroll to position [4050, 0]
click at [380, 290] on span "play_arrow" at bounding box center [380, 296] width 12 height 12
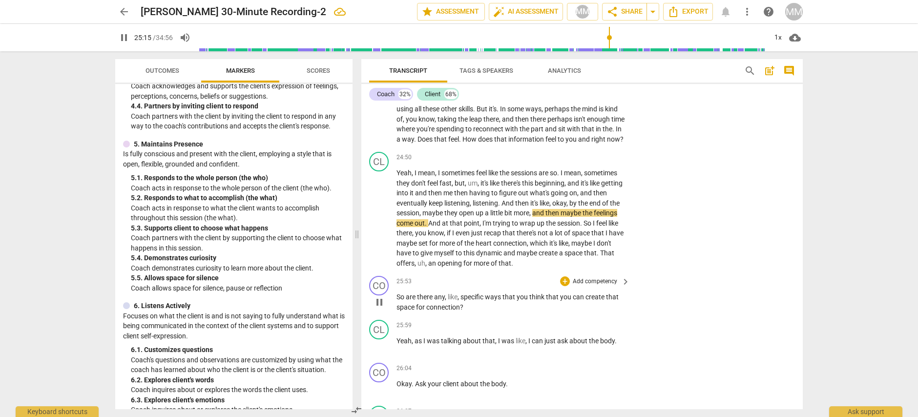
scroll to position [4128, 0]
click at [381, 293] on button "pause" at bounding box center [380, 301] width 16 height 16
click at [381, 293] on button "play_arrow" at bounding box center [380, 301] width 16 height 16
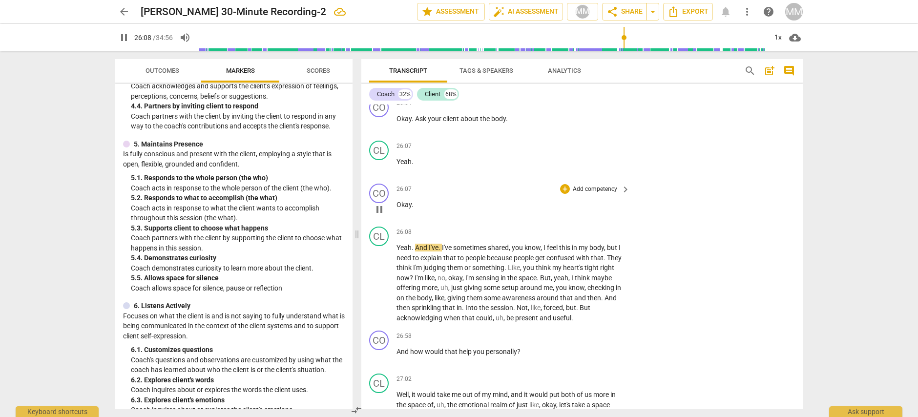
scroll to position [4398, 0]
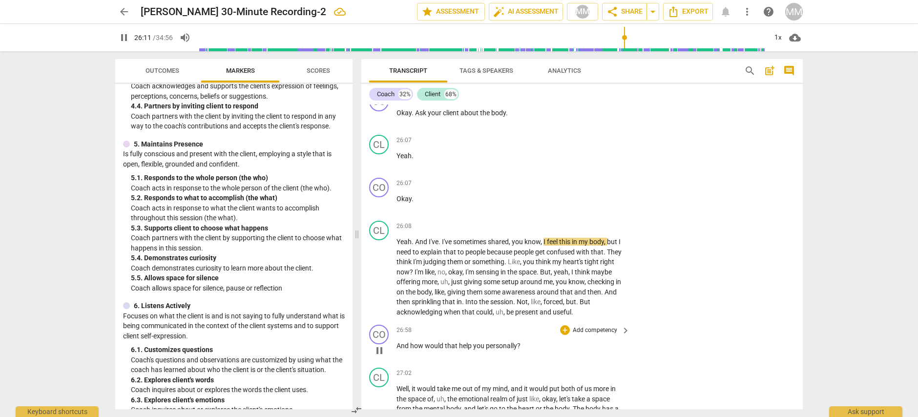
click at [378, 345] on span "pause" at bounding box center [380, 351] width 12 height 12
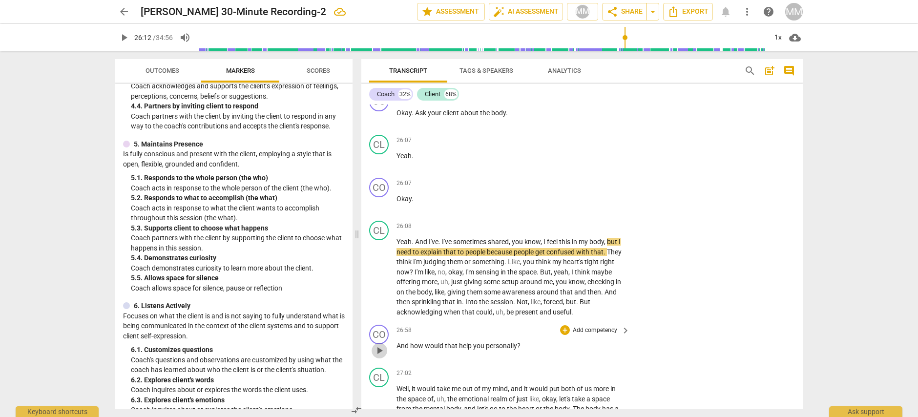
click at [378, 345] on span "play_arrow" at bounding box center [380, 351] width 12 height 12
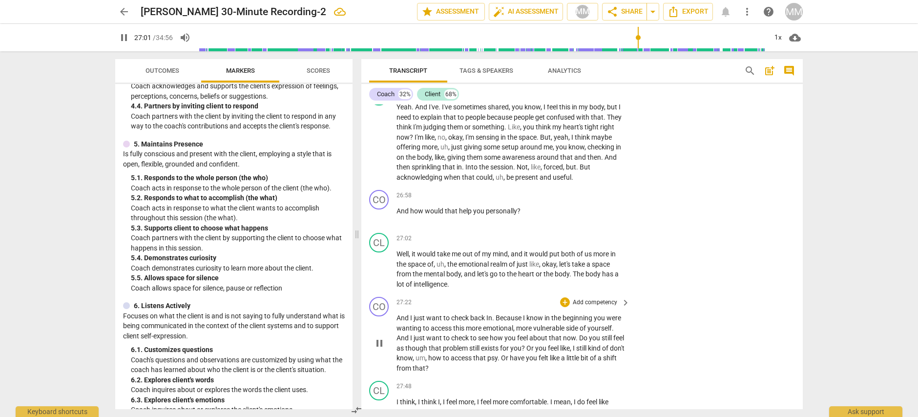
scroll to position [4544, 0]
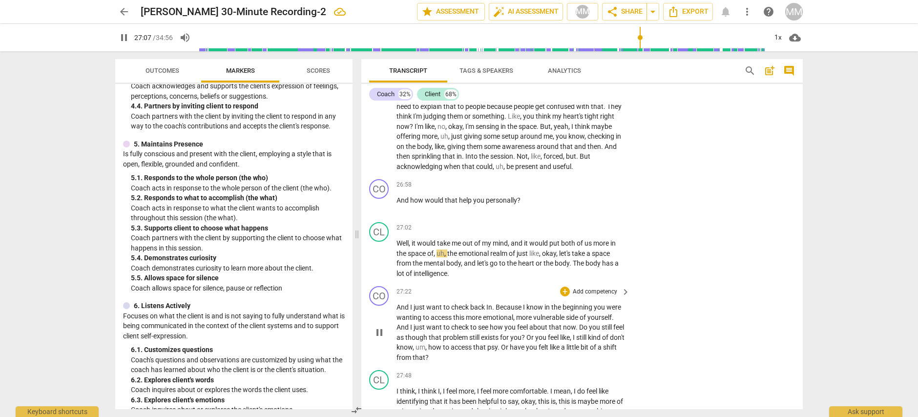
click at [377, 327] on span "pause" at bounding box center [380, 333] width 12 height 12
click at [377, 327] on span "play_arrow" at bounding box center [380, 333] width 12 height 12
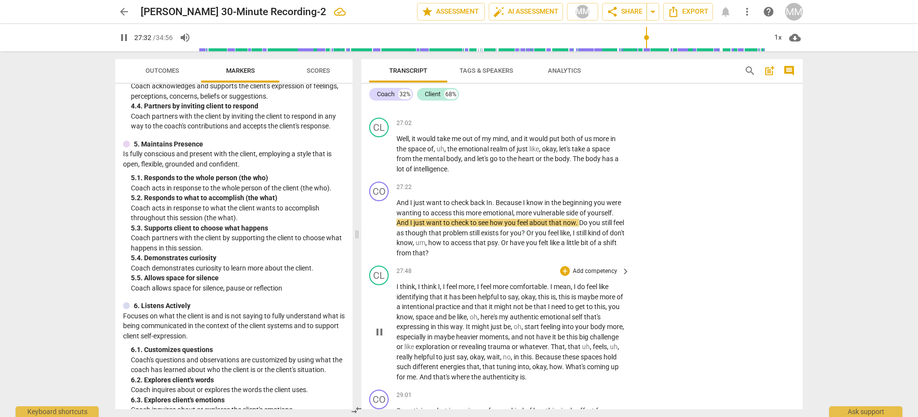
scroll to position [4648, 0]
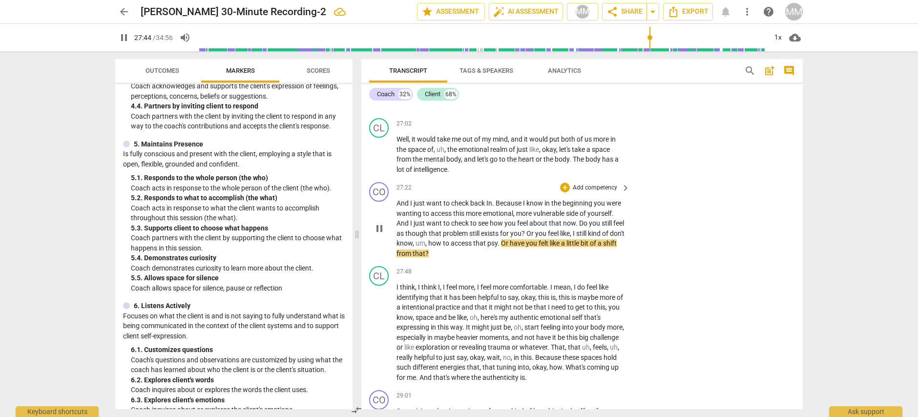
click at [377, 223] on span "pause" at bounding box center [380, 229] width 12 height 12
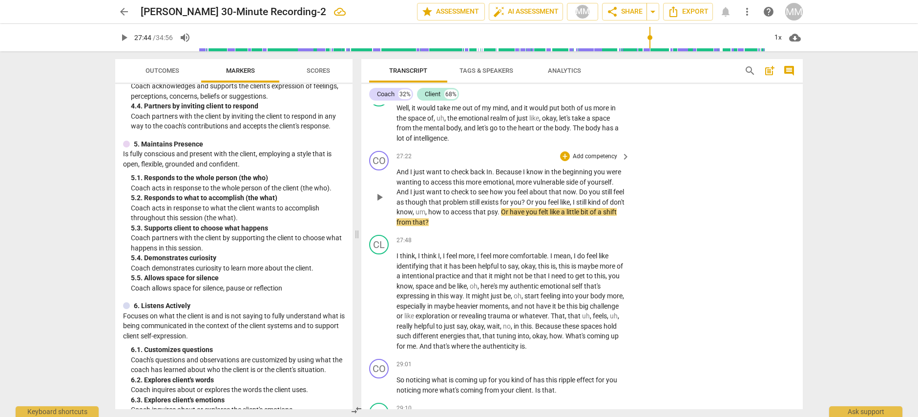
scroll to position [4680, 0]
click at [377, 378] on span "play_arrow" at bounding box center [380, 384] width 12 height 12
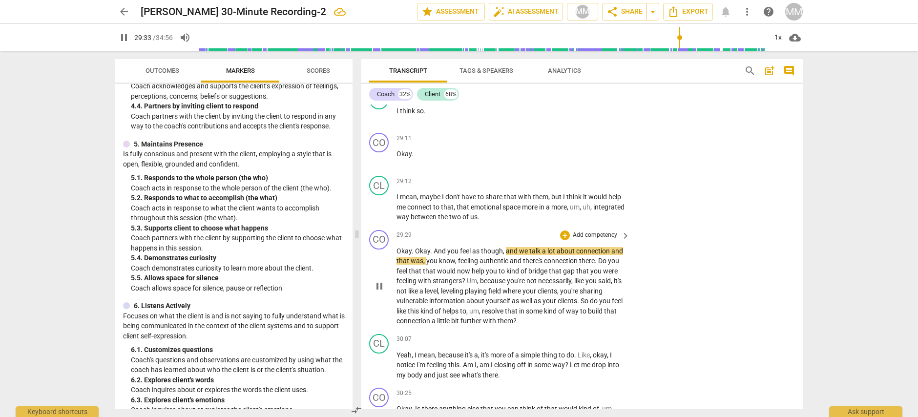
scroll to position [4992, 0]
click at [379, 280] on span "pause" at bounding box center [380, 286] width 12 height 12
click at [382, 280] on span "play_arrow" at bounding box center [380, 286] width 12 height 12
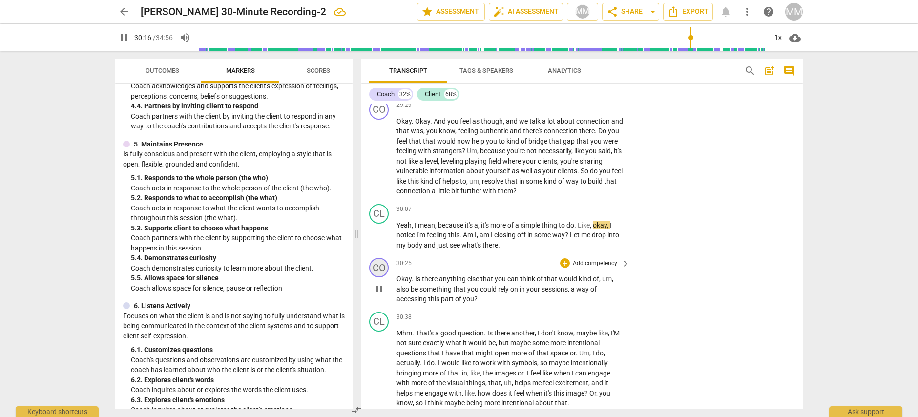
scroll to position [5132, 0]
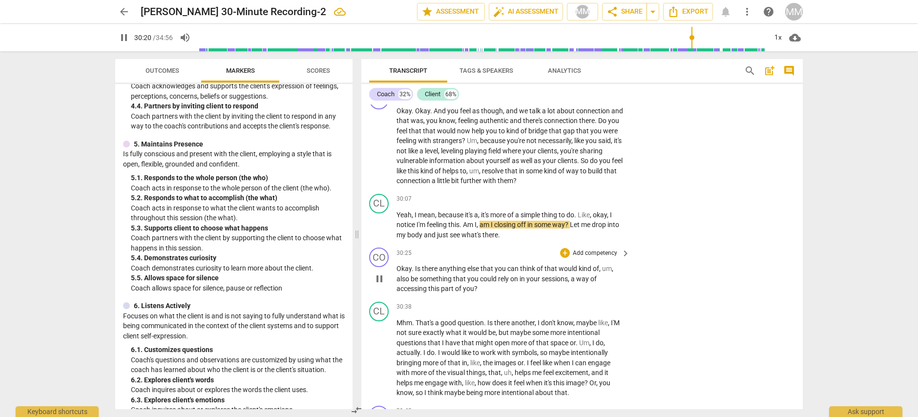
click at [378, 273] on span "pause" at bounding box center [380, 279] width 12 height 12
click at [378, 273] on span "play_arrow" at bounding box center [380, 279] width 12 height 12
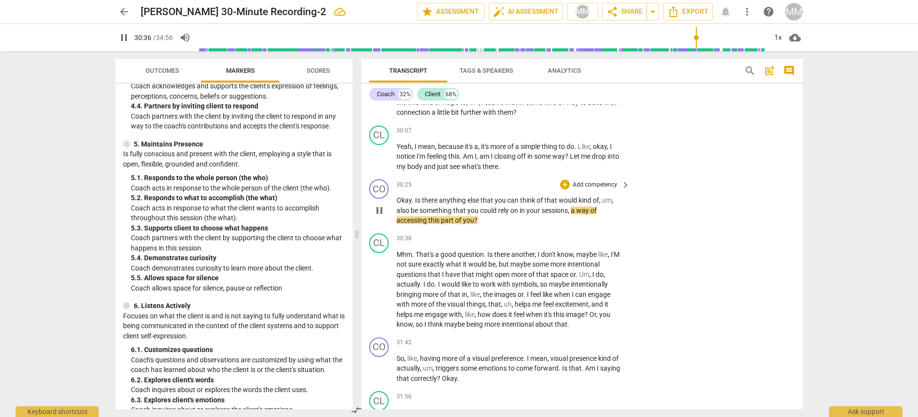
scroll to position [5202, 0]
click at [379, 283] on span "pause" at bounding box center [380, 289] width 12 height 12
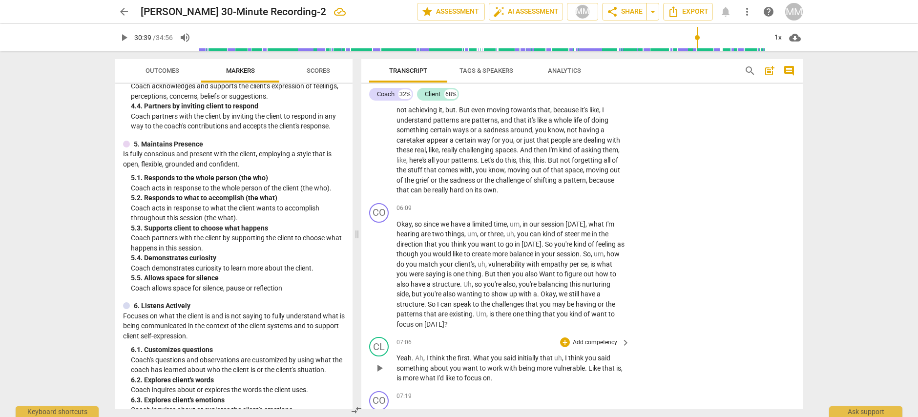
scroll to position [793, 0]
type input "1840"
